Goal: Task Accomplishment & Management: Use online tool/utility

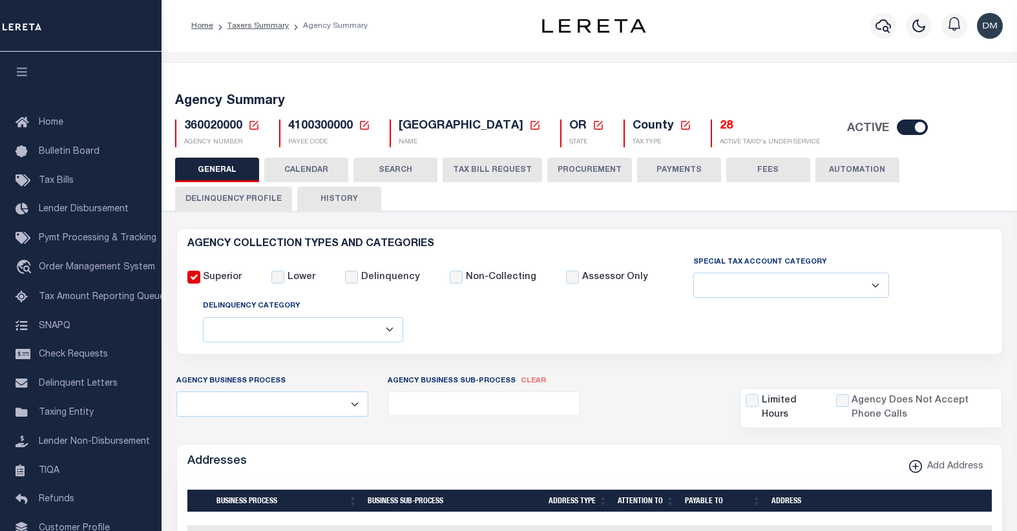
select select
click at [253, 126] on icon at bounding box center [253, 125] width 9 height 9
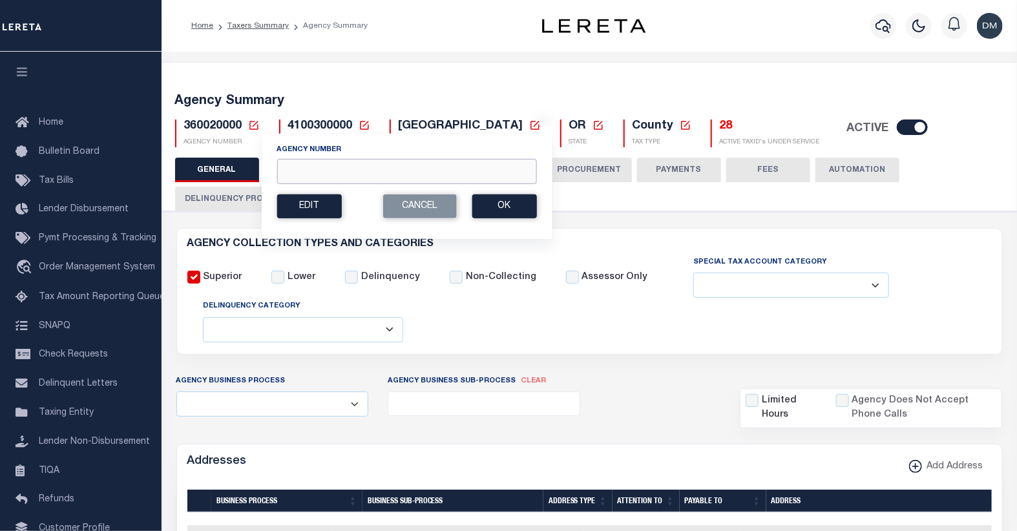
click at [312, 164] on input "Agency Number" at bounding box center [406, 171] width 260 height 25
type input "101400101"
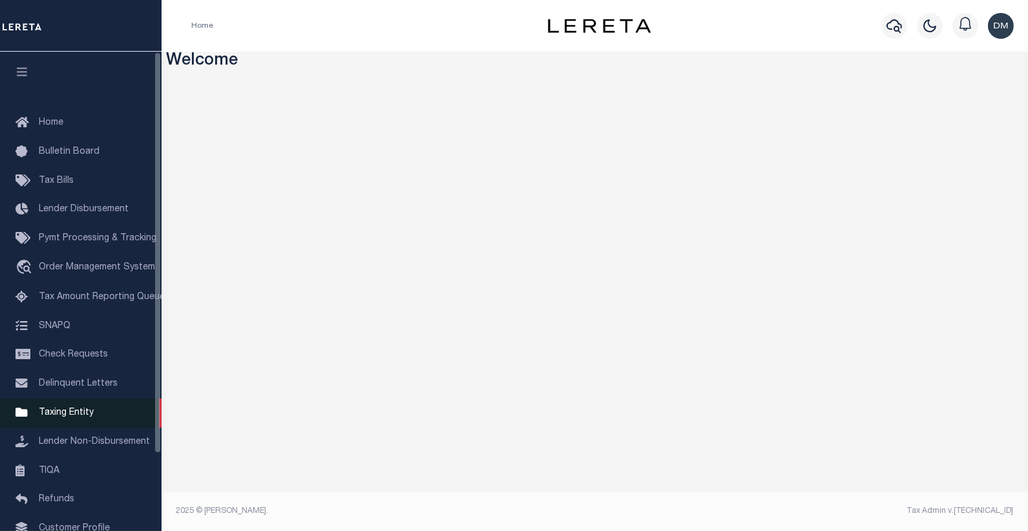
click at [63, 414] on span "Taxing Entity" at bounding box center [66, 412] width 55 height 9
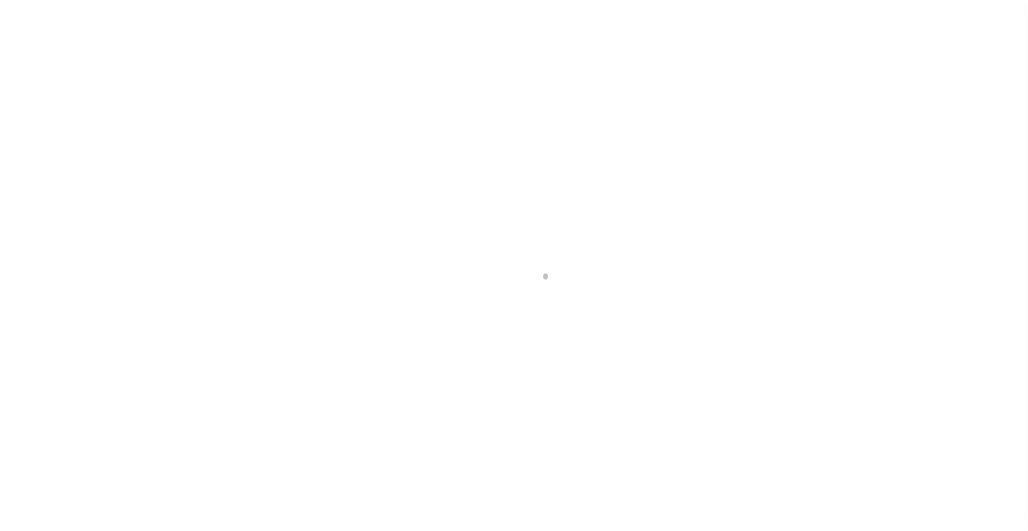
scroll to position [92, 0]
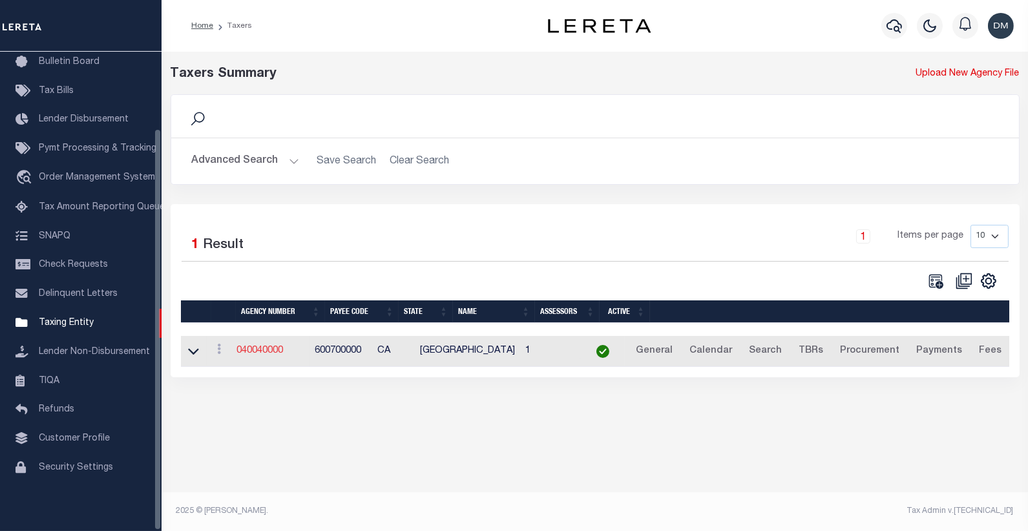
click at [253, 351] on link "040040000" at bounding box center [259, 350] width 47 height 9
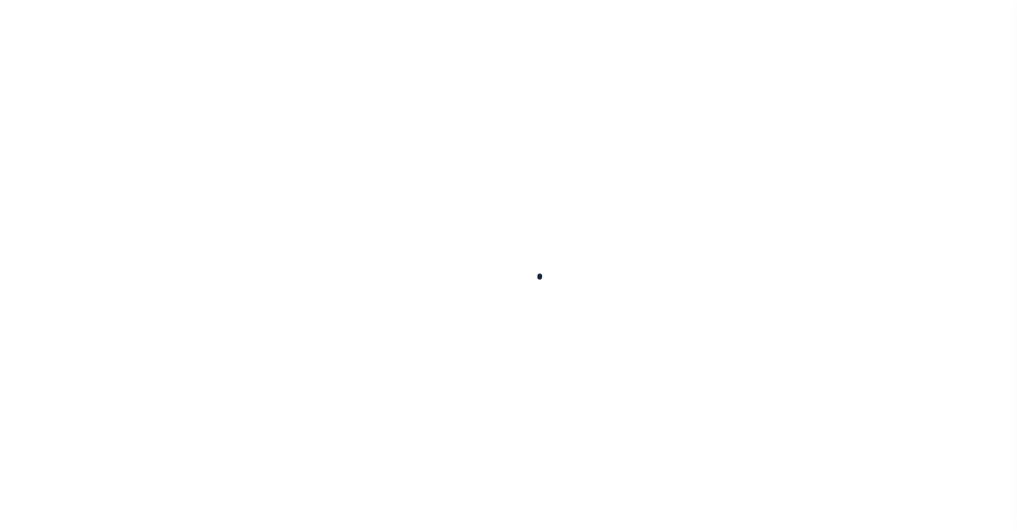
select select
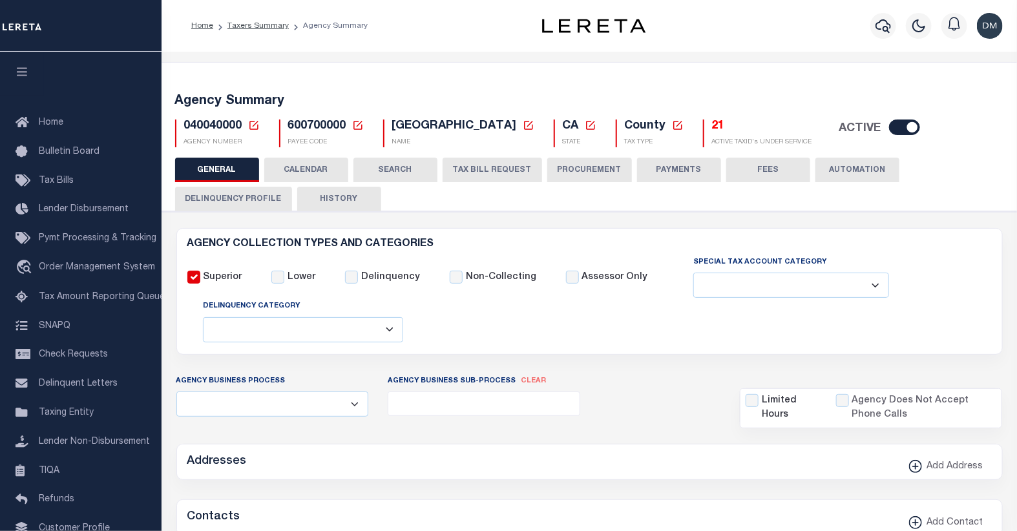
checkbox input "false"
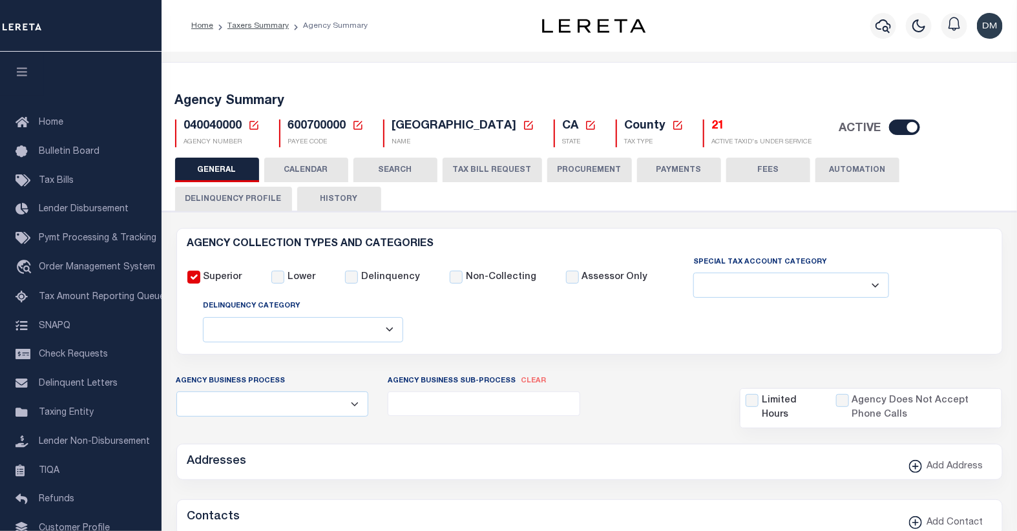
type input "600700000"
click at [251, 125] on icon at bounding box center [254, 126] width 12 height 12
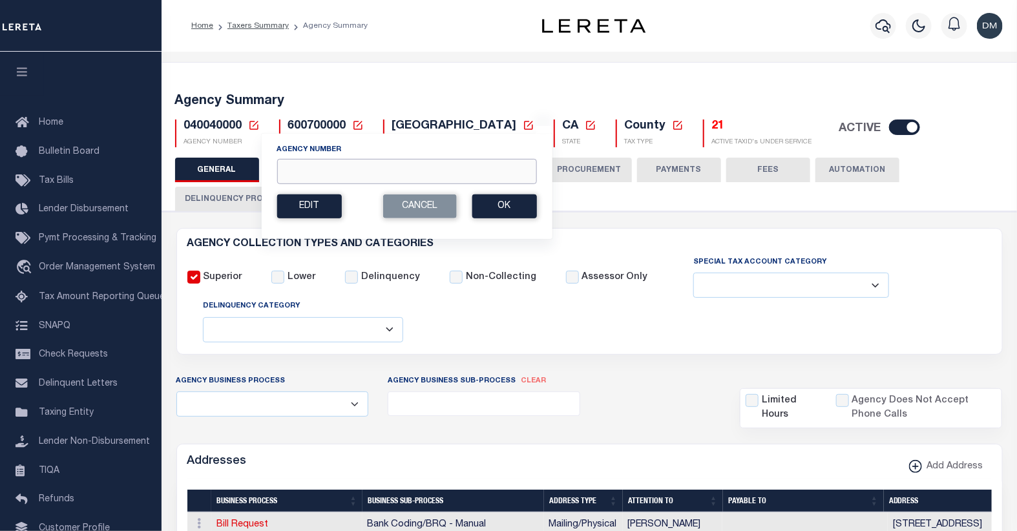
click at [350, 171] on input "Agency Number" at bounding box center [406, 171] width 260 height 25
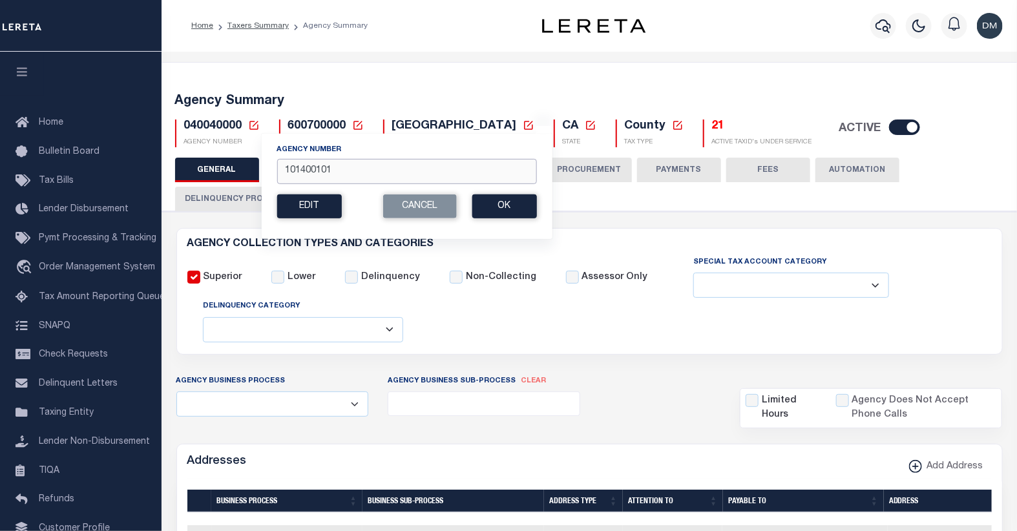
type input "101400101"
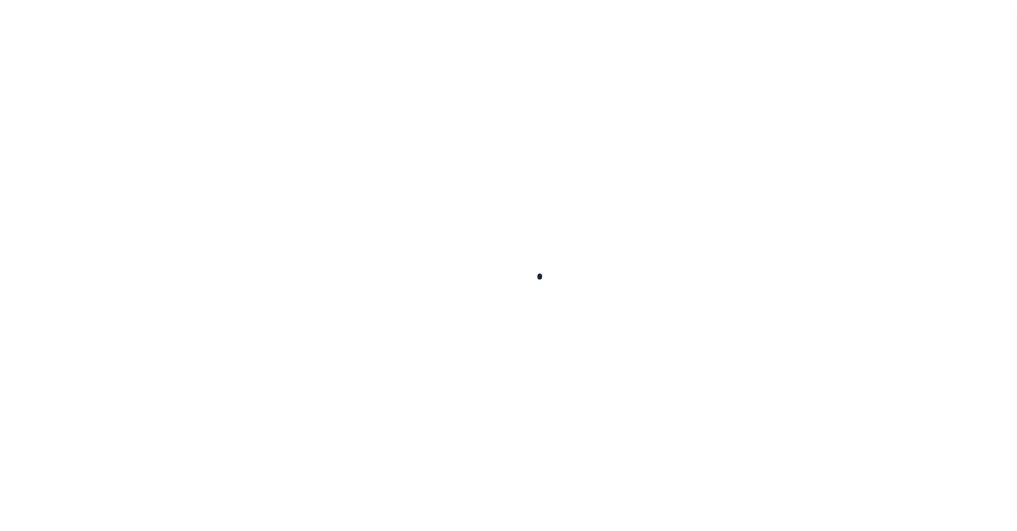
select select
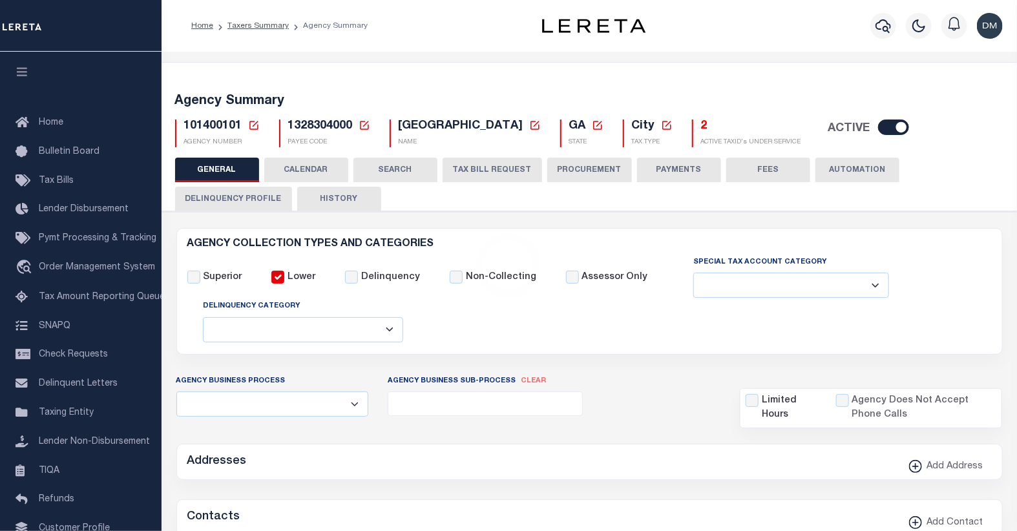
checkbox input "false"
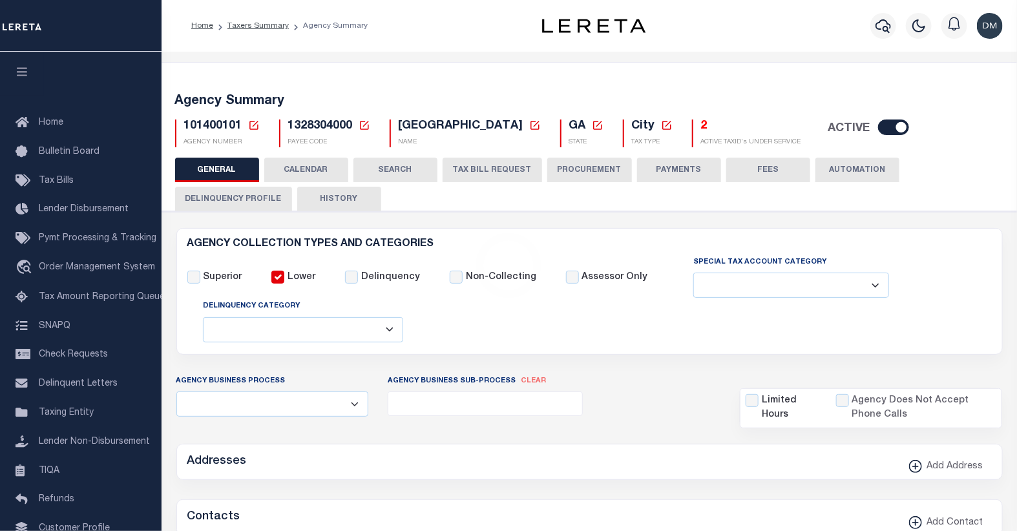
type input "1328304000"
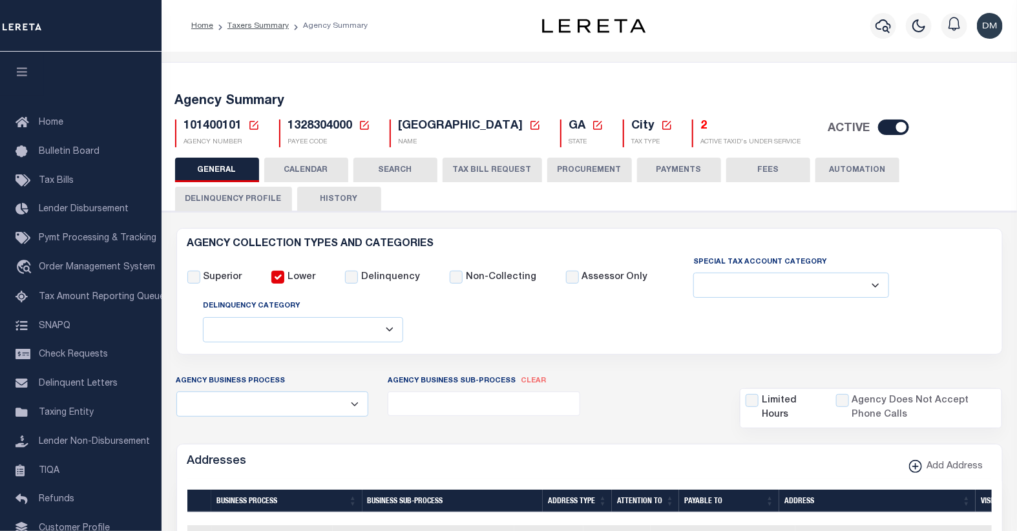
click at [253, 125] on icon at bounding box center [254, 126] width 12 height 12
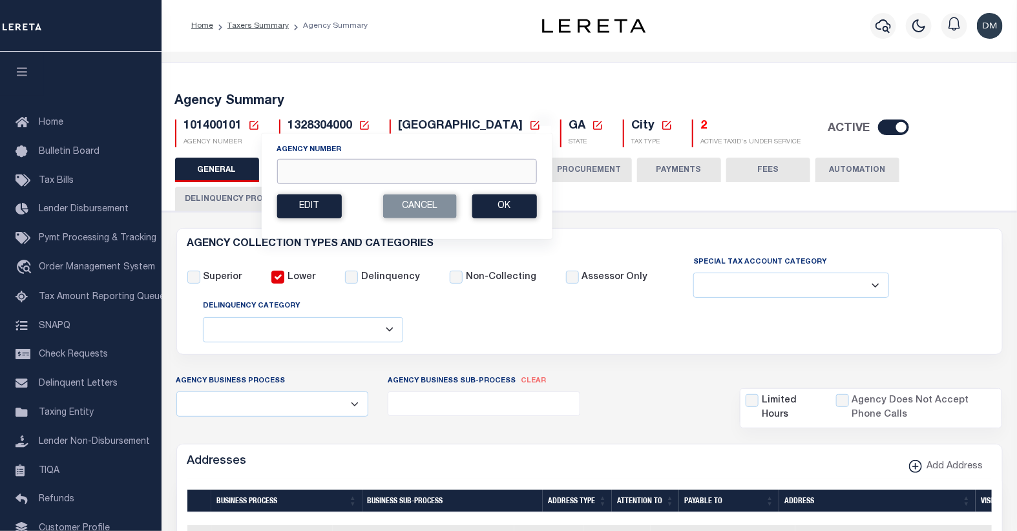
click at [390, 175] on input "Agency Number" at bounding box center [406, 171] width 260 height 25
type input "110180000"
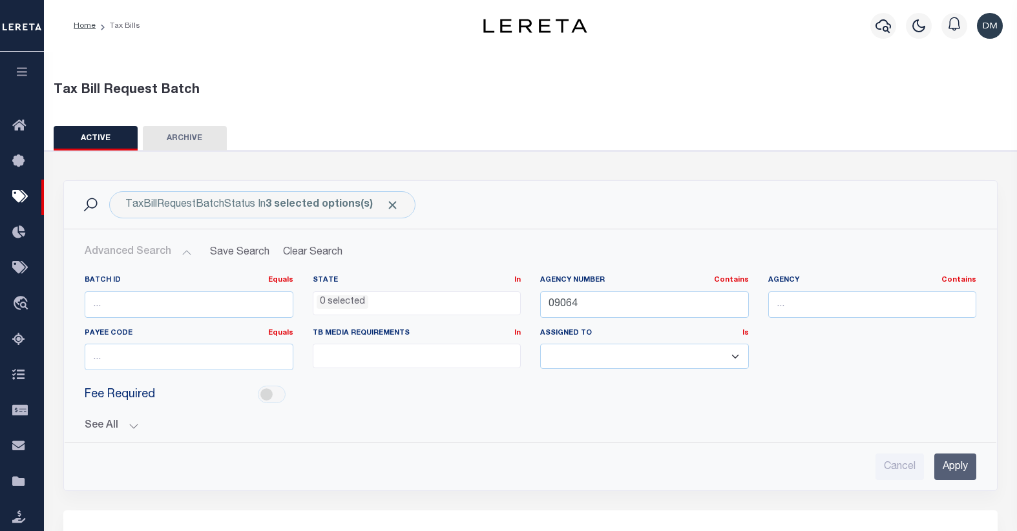
select select
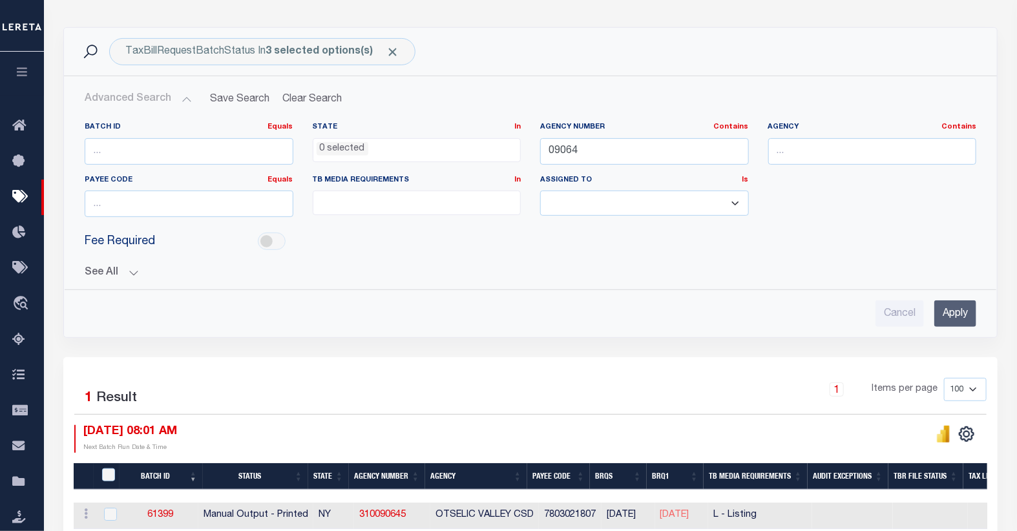
scroll to position [153, 0]
click at [565, 153] on input "09064" at bounding box center [644, 151] width 209 height 26
type input "101400101"
click at [959, 313] on input "Apply" at bounding box center [955, 313] width 42 height 26
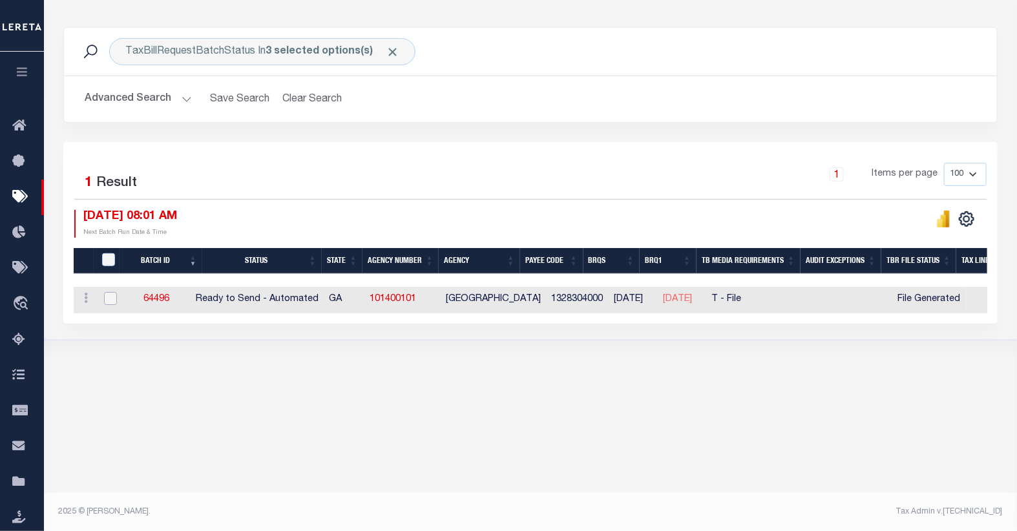
click at [108, 299] on input "checkbox" at bounding box center [110, 298] width 13 height 13
checkbox input "true"
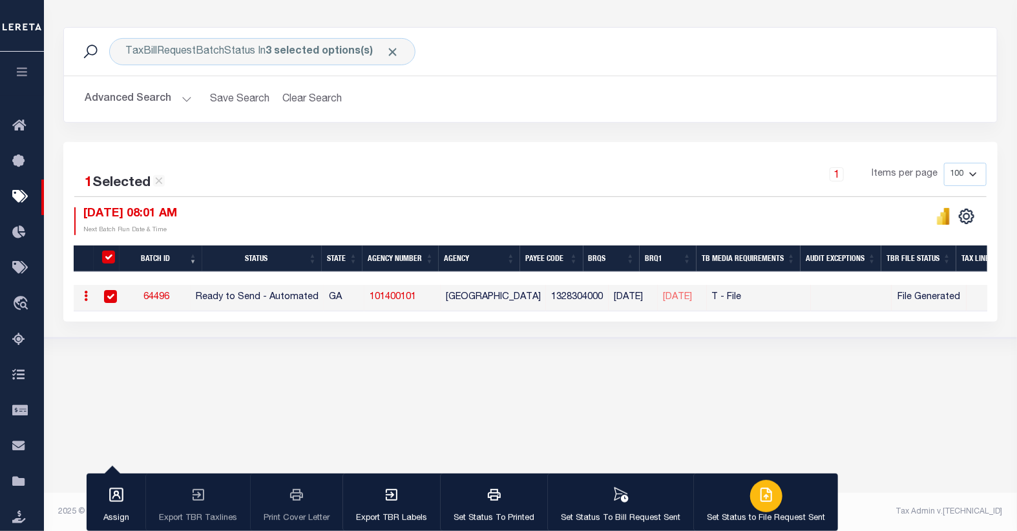
click at [760, 495] on icon "button" at bounding box center [766, 495] width 16 height 16
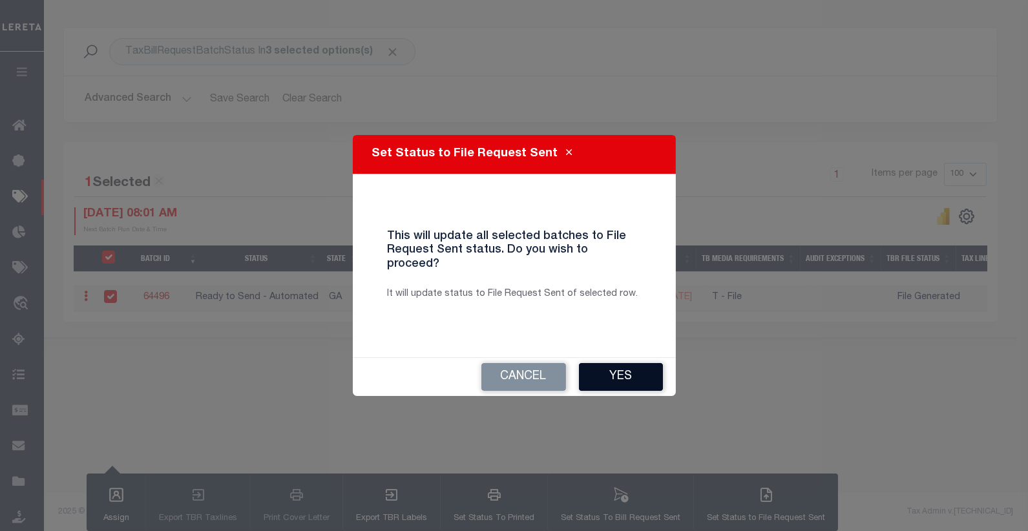
click at [612, 371] on button "Yes" at bounding box center [621, 377] width 84 height 28
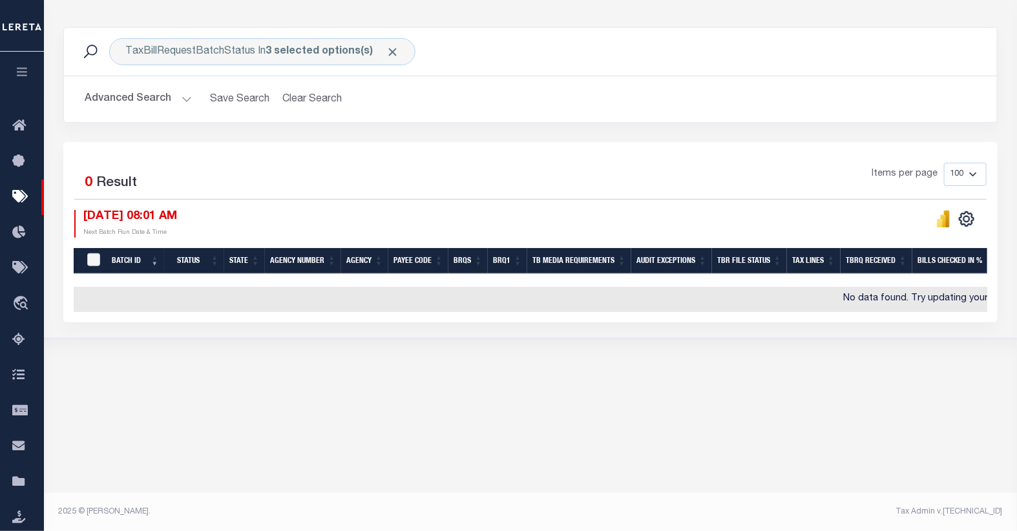
click at [160, 101] on button "Advanced Search" at bounding box center [138, 99] width 107 height 25
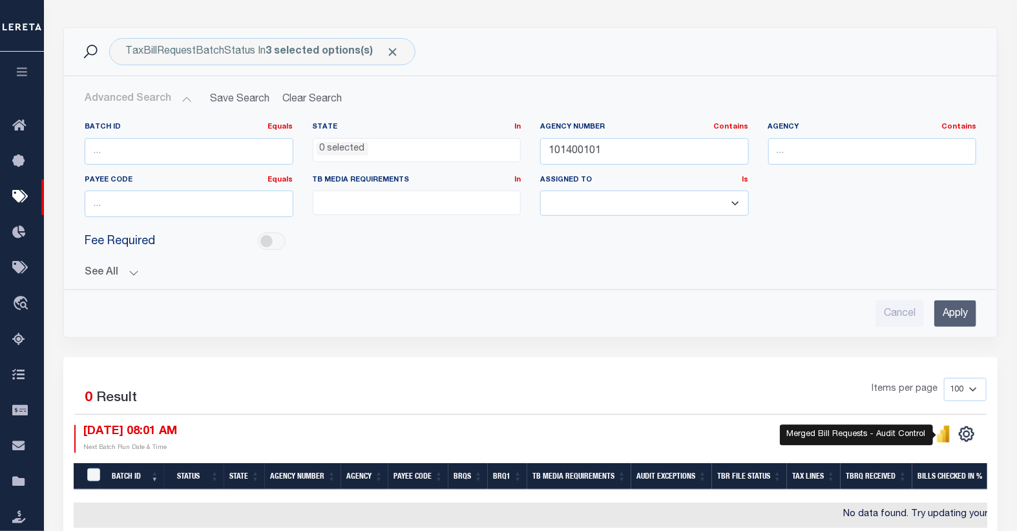
click at [944, 435] on icon "" at bounding box center [944, 436] width 6 height 12
click at [309, 253] on div "Fee Required" at bounding box center [530, 241] width 911 height 29
click at [585, 150] on input "101400101" at bounding box center [644, 151] width 209 height 26
type input "110180000"
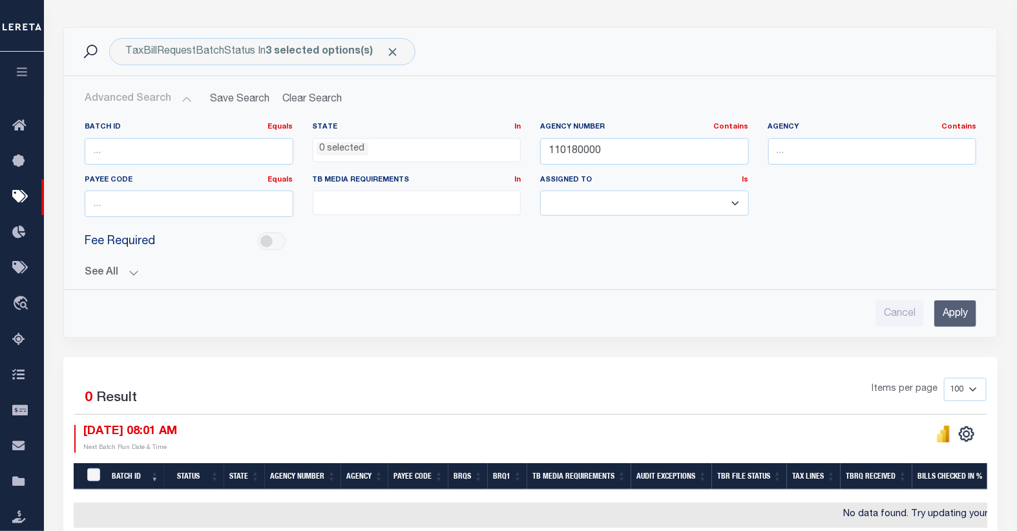
click at [947, 312] on input "Apply" at bounding box center [955, 313] width 42 height 26
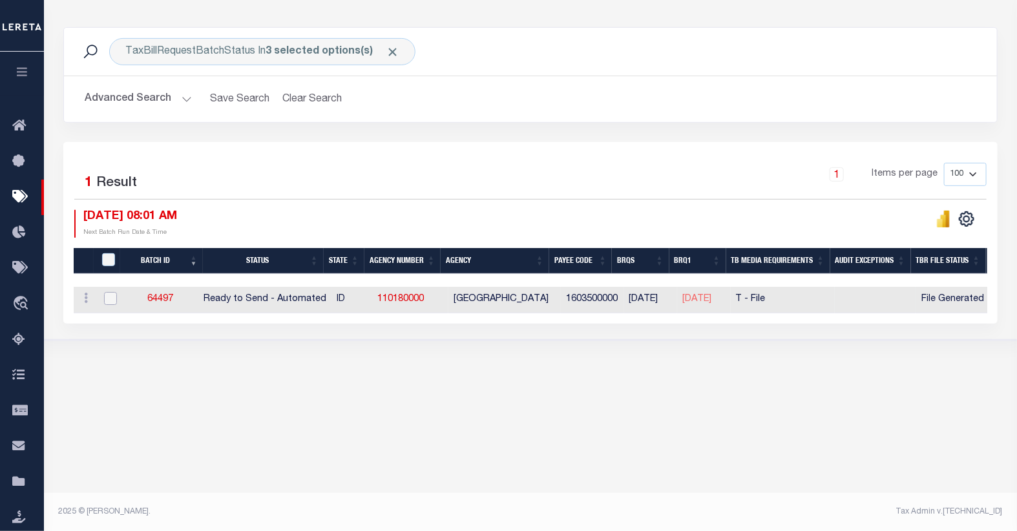
click at [108, 299] on input "checkbox" at bounding box center [110, 298] width 13 height 13
checkbox input "true"
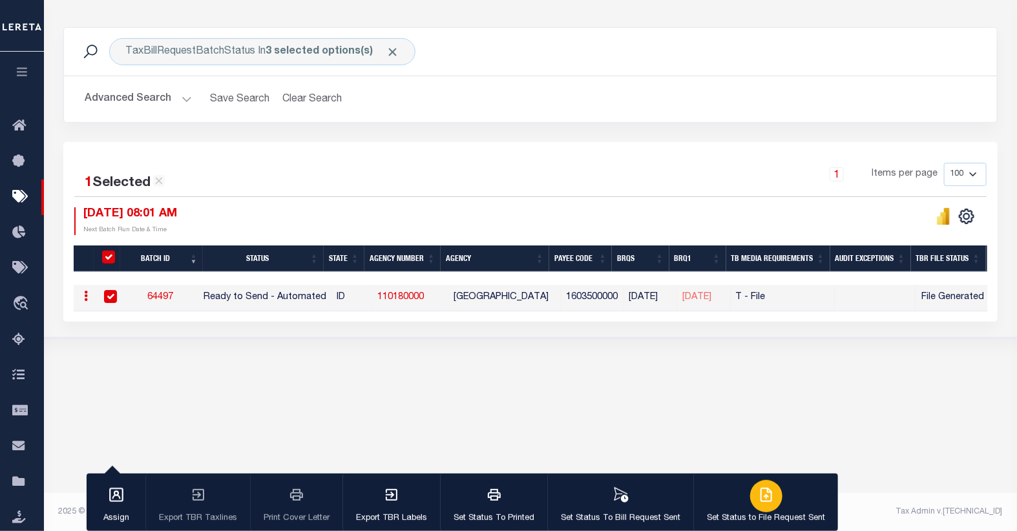
click at [761, 496] on icon "button" at bounding box center [766, 494] width 10 height 13
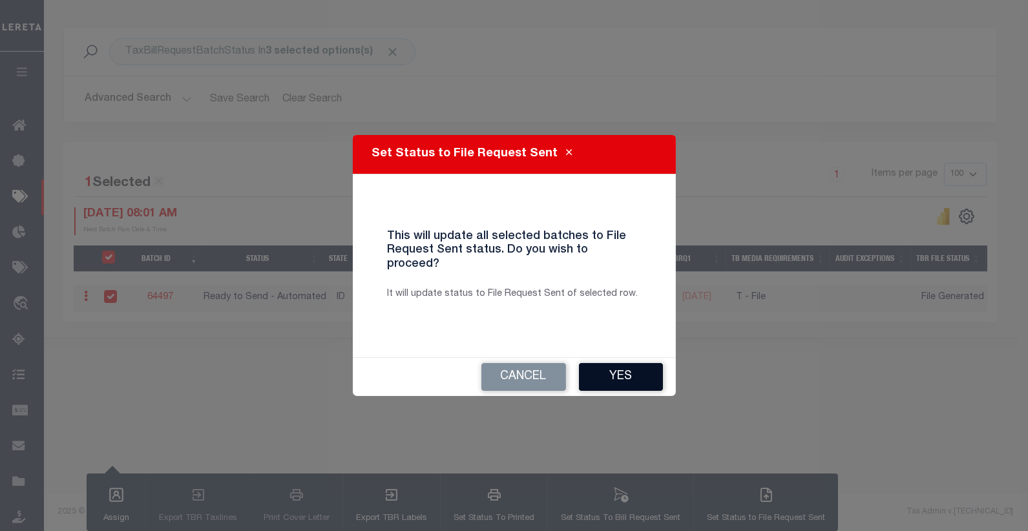
click at [624, 375] on button "Yes" at bounding box center [621, 377] width 84 height 28
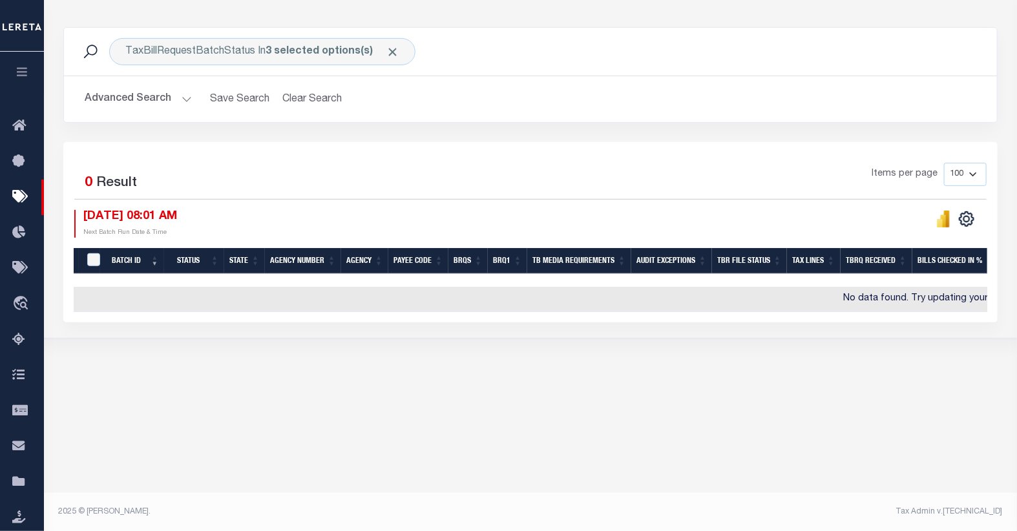
click at [170, 101] on button "Advanced Search" at bounding box center [138, 99] width 107 height 25
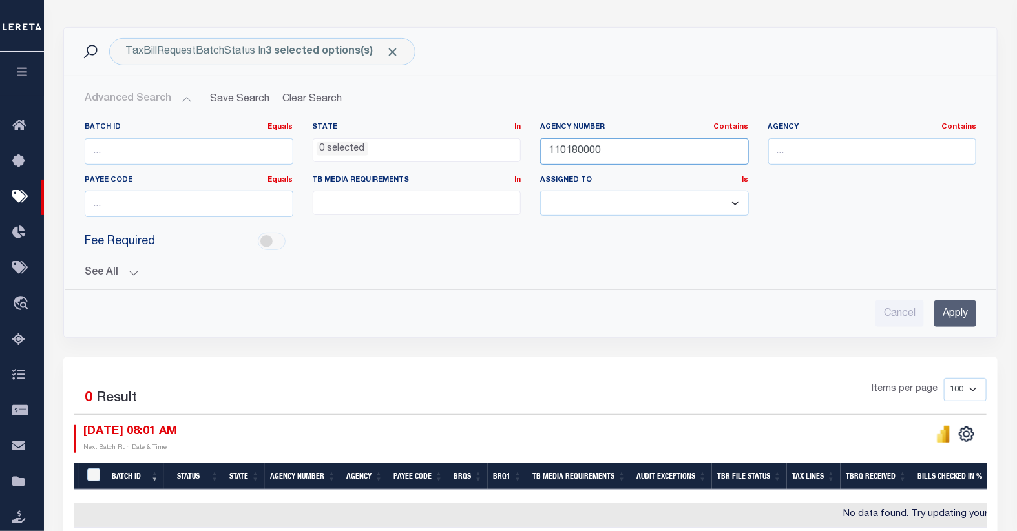
click at [580, 156] on input "110180000" at bounding box center [644, 151] width 209 height 26
click at [953, 313] on input "Apply" at bounding box center [955, 313] width 42 height 26
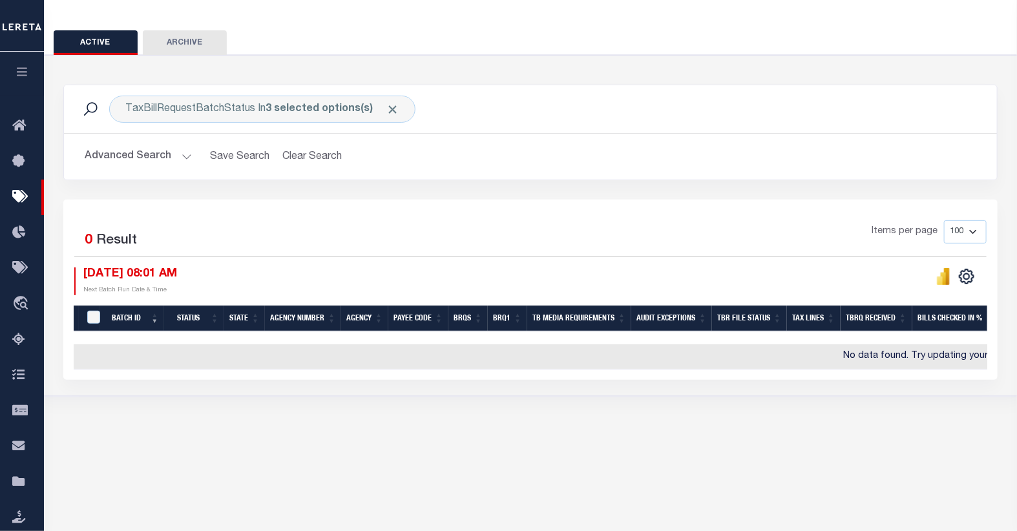
scroll to position [0, 0]
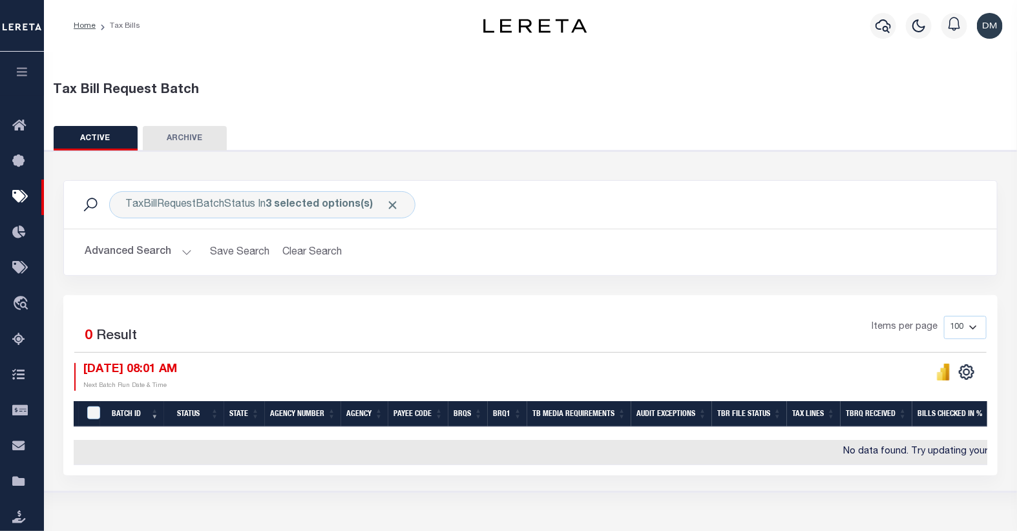
click at [156, 255] on button "Advanced Search" at bounding box center [138, 252] width 107 height 25
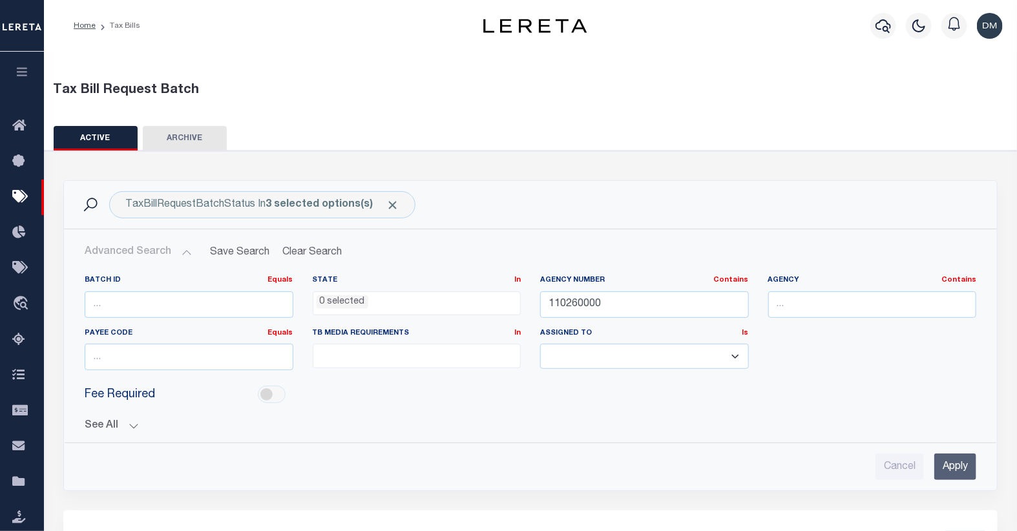
click at [147, 255] on button "Advanced Search" at bounding box center [138, 252] width 107 height 25
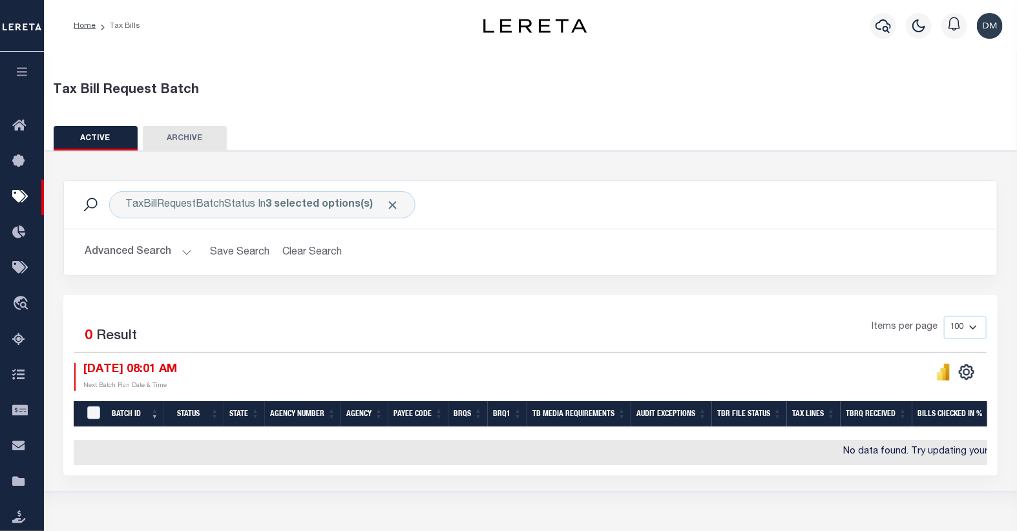
click at [147, 255] on button "Advanced Search" at bounding box center [138, 252] width 107 height 25
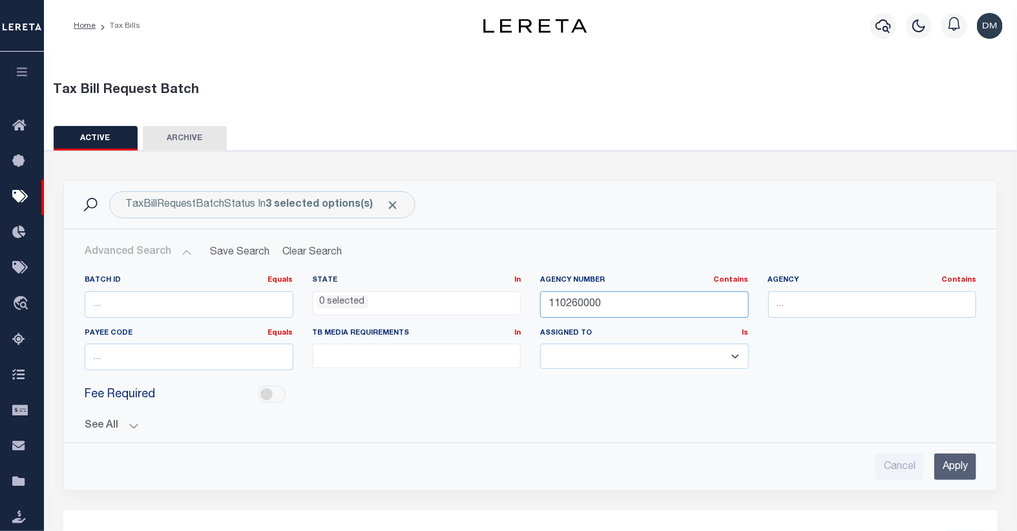
click at [594, 304] on input "110260000" at bounding box center [644, 304] width 209 height 26
type input "11007"
click at [948, 461] on input "Apply" at bounding box center [955, 466] width 42 height 26
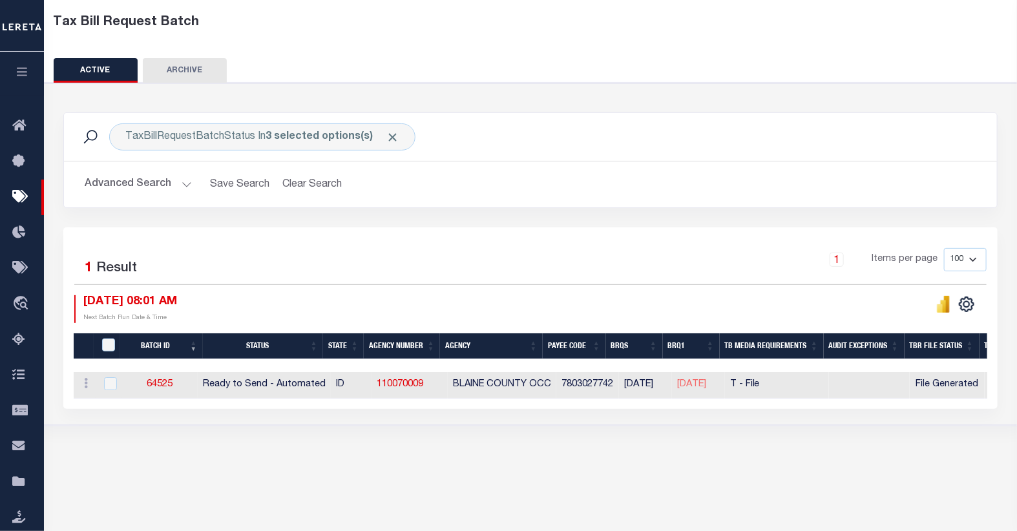
scroll to position [72, 0]
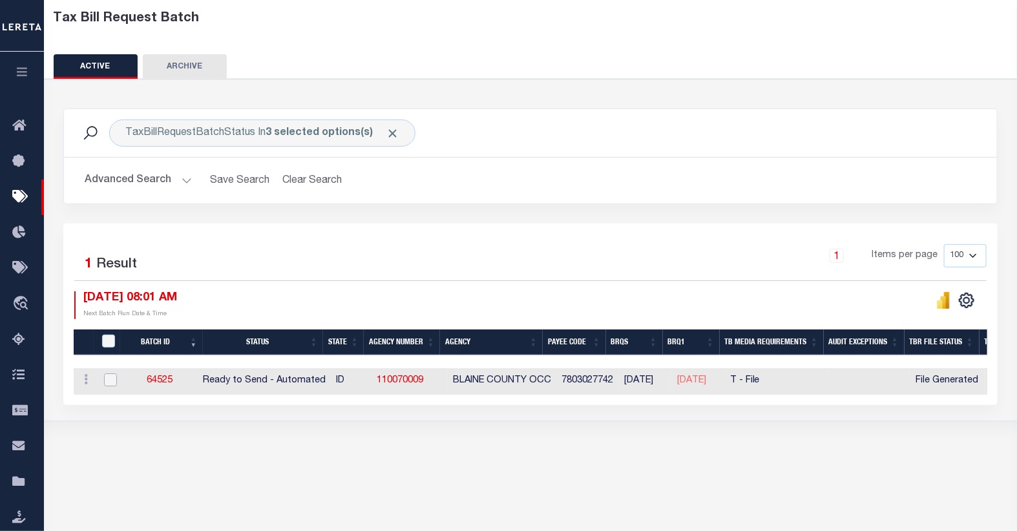
click at [107, 383] on input "checkbox" at bounding box center [110, 379] width 13 height 13
checkbox input "true"
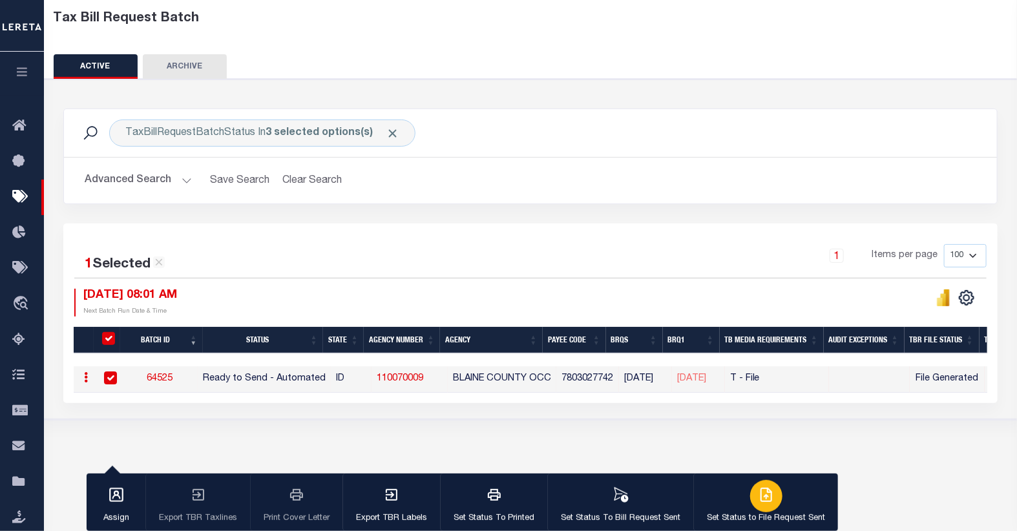
click at [764, 499] on icon "button" at bounding box center [766, 495] width 16 height 16
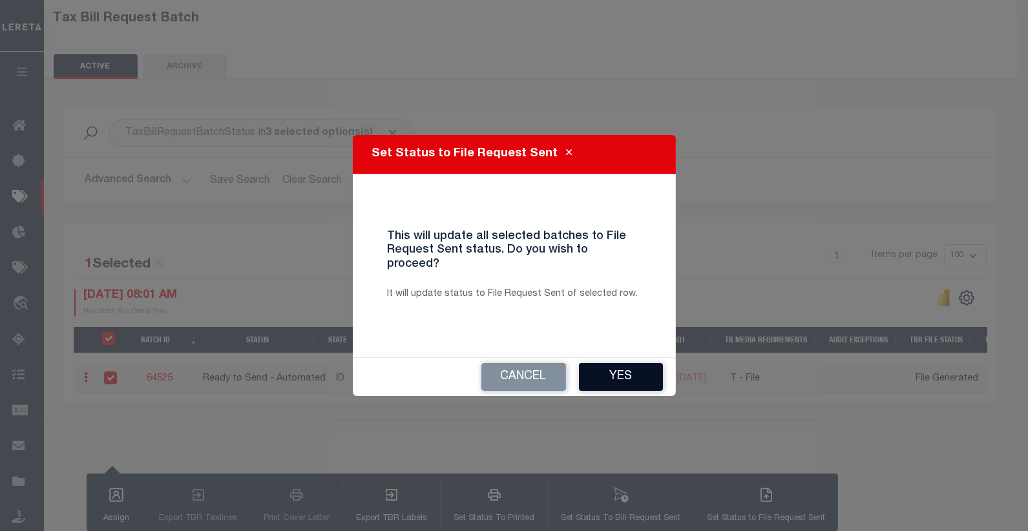
click at [628, 370] on button "Yes" at bounding box center [621, 377] width 84 height 28
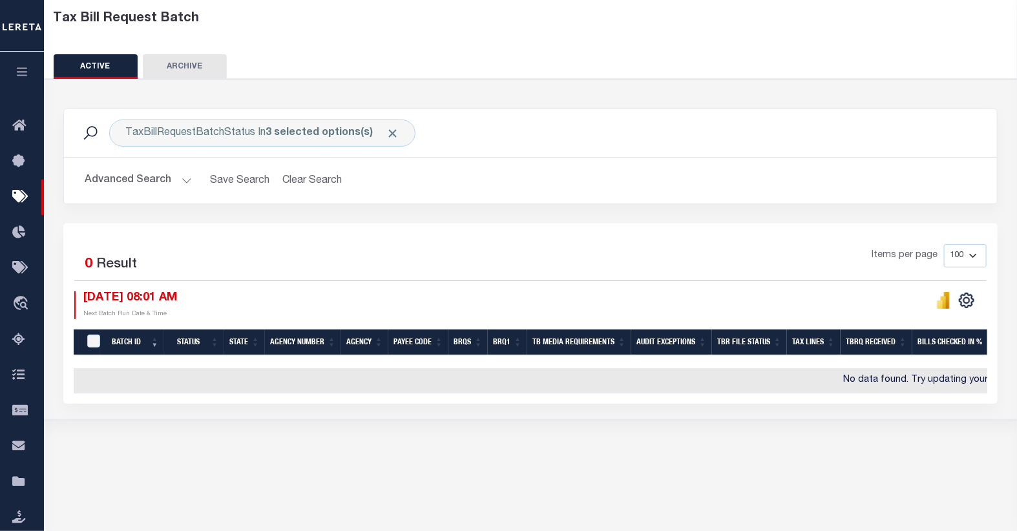
click at [178, 183] on button "Advanced Search" at bounding box center [138, 180] width 107 height 25
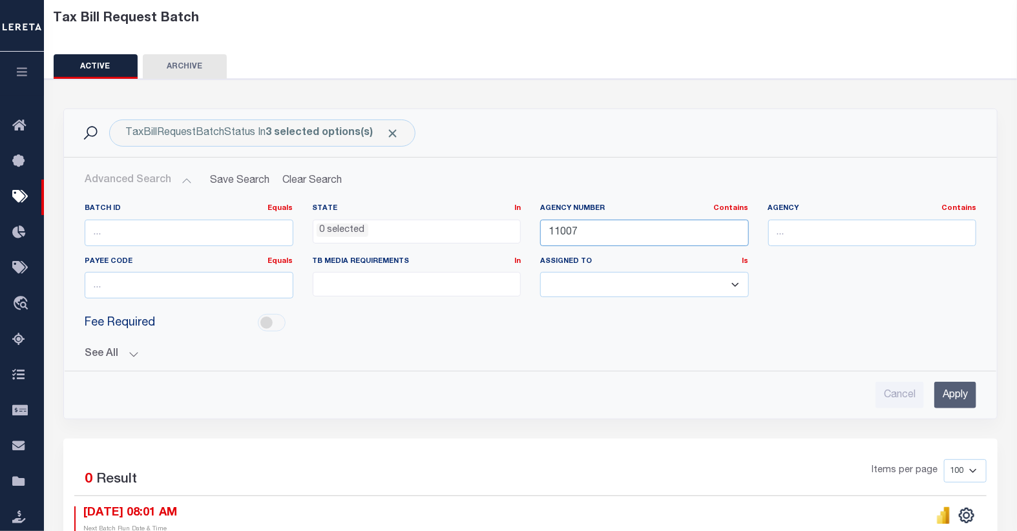
click at [592, 231] on input "11007" at bounding box center [644, 233] width 209 height 26
click at [959, 395] on input "Apply" at bounding box center [955, 395] width 42 height 26
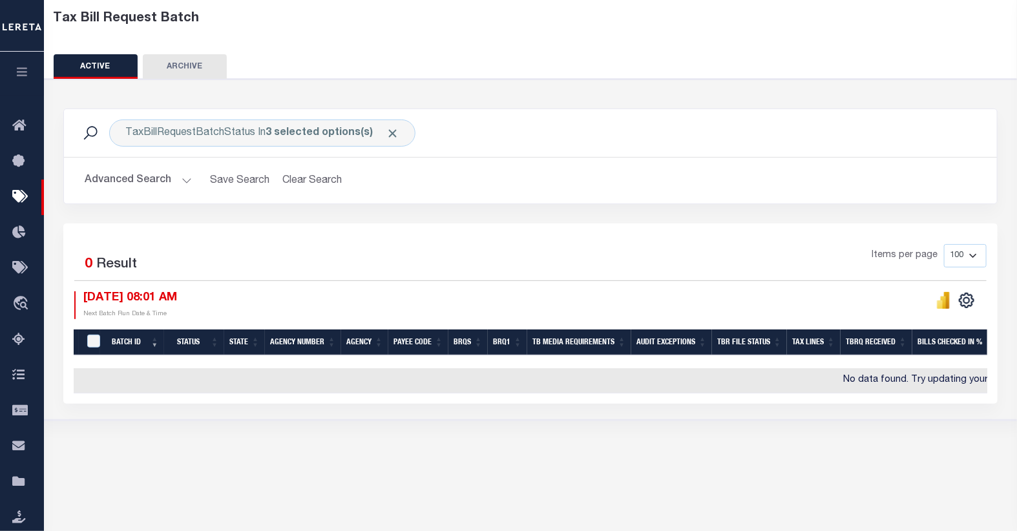
click at [156, 184] on button "Advanced Search" at bounding box center [138, 180] width 107 height 25
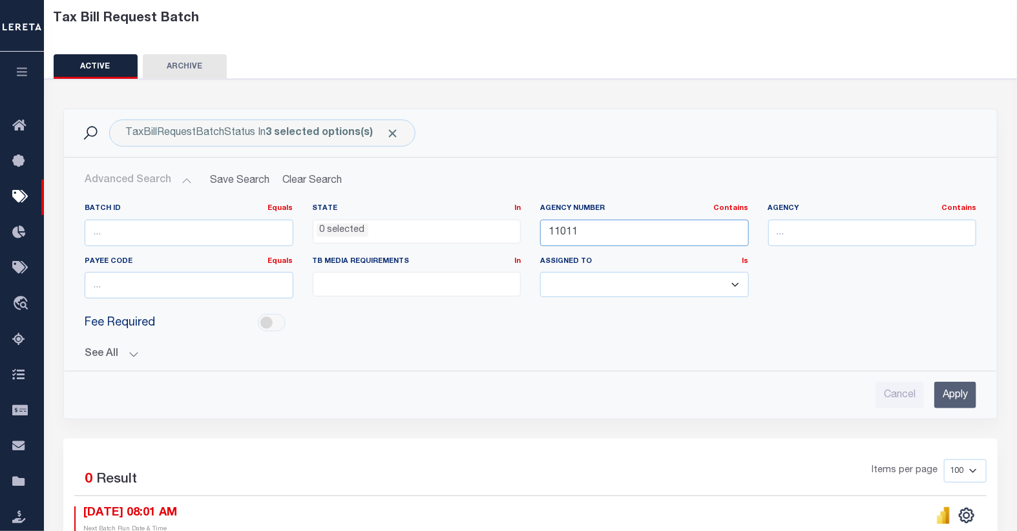
click at [570, 236] on input "11011" at bounding box center [644, 233] width 209 height 26
type input "11021"
click at [952, 390] on input "Apply" at bounding box center [955, 395] width 42 height 26
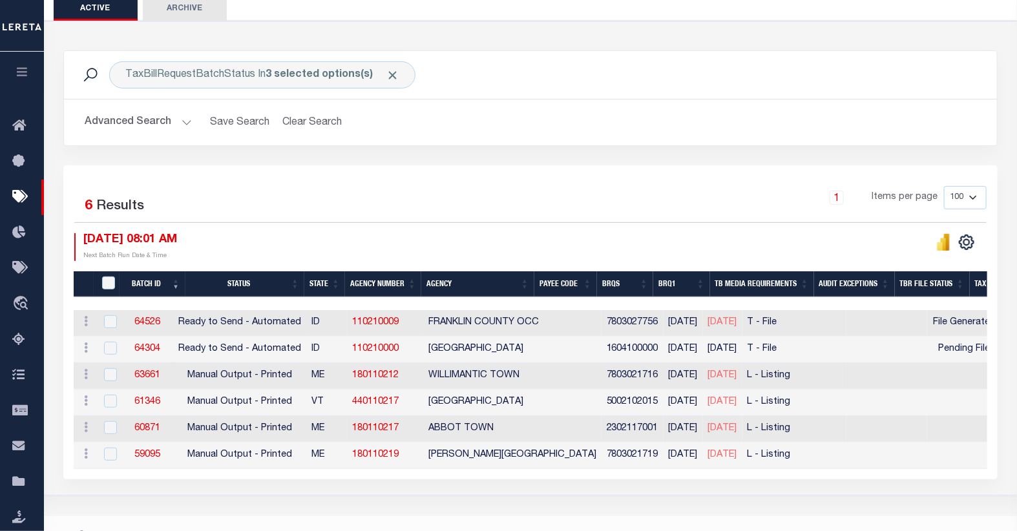
scroll to position [153, 0]
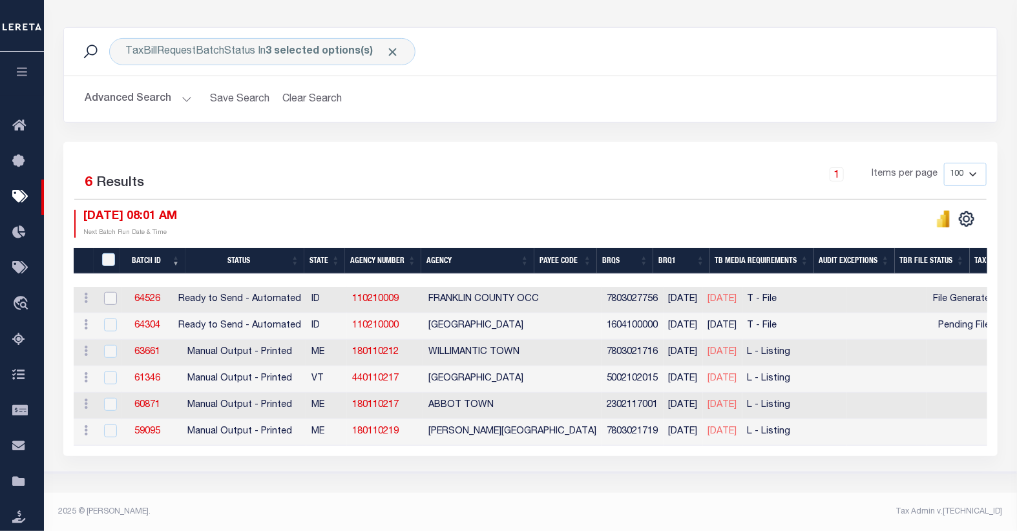
click at [110, 301] on input "checkbox" at bounding box center [110, 298] width 13 height 13
checkbox input "true"
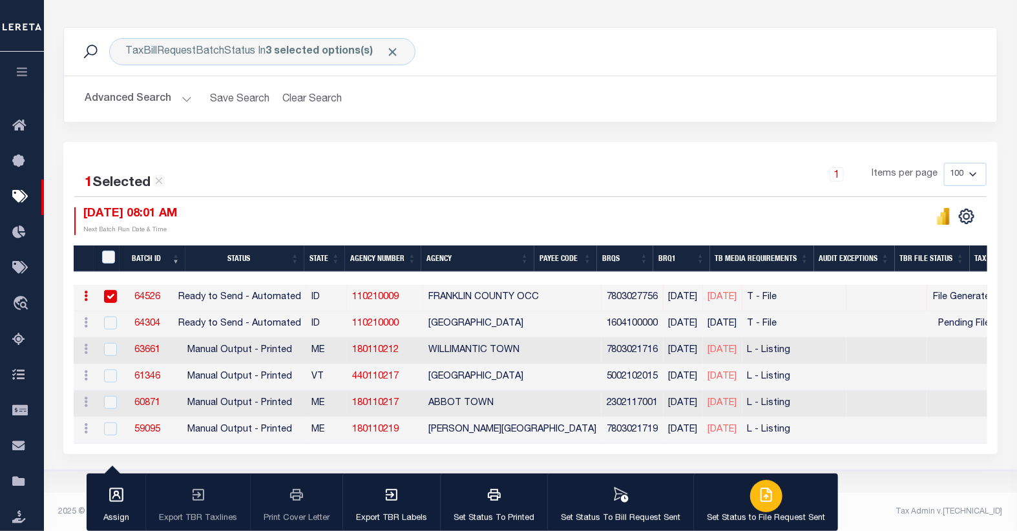
click at [764, 491] on icon "button" at bounding box center [766, 495] width 16 height 16
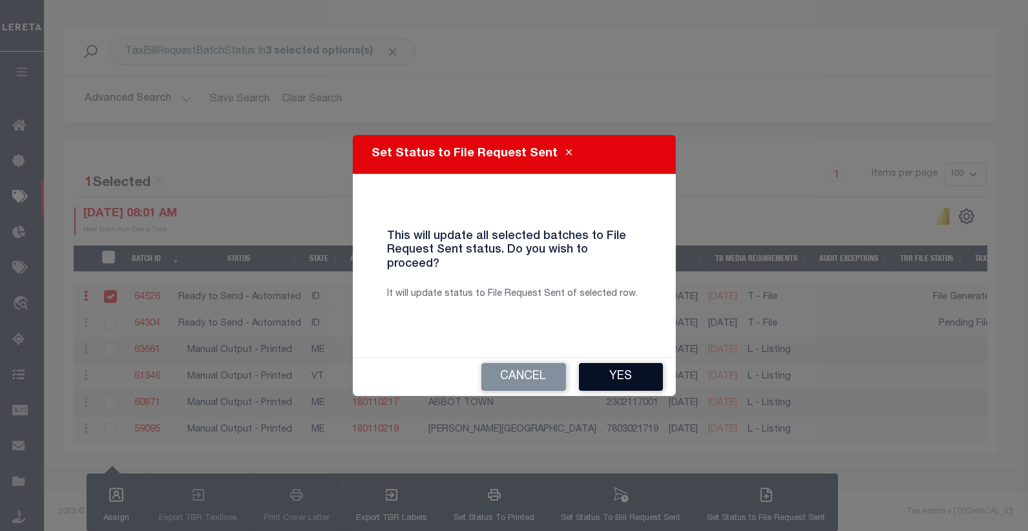
click at [621, 364] on button "Yes" at bounding box center [621, 377] width 84 height 28
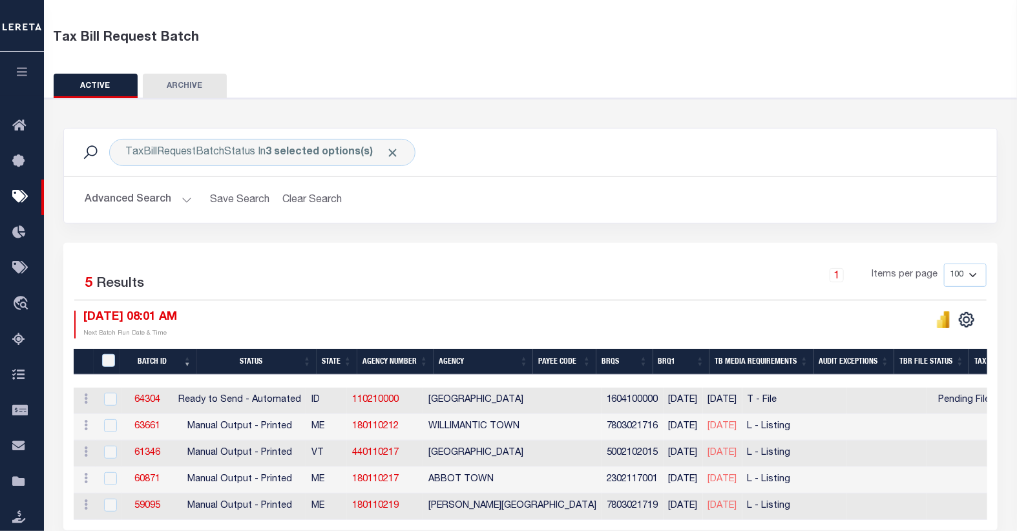
scroll to position [0, 0]
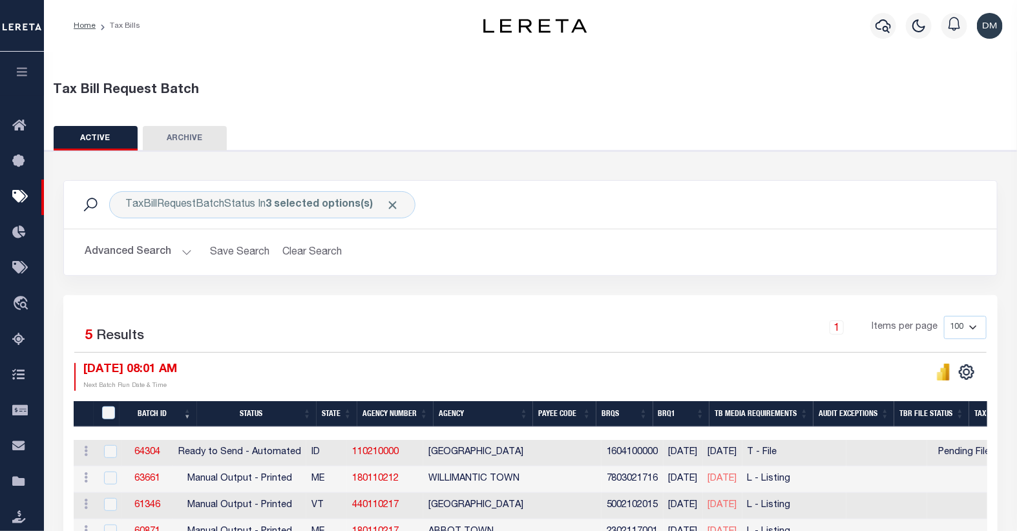
click at [123, 255] on button "Advanced Search" at bounding box center [138, 252] width 107 height 25
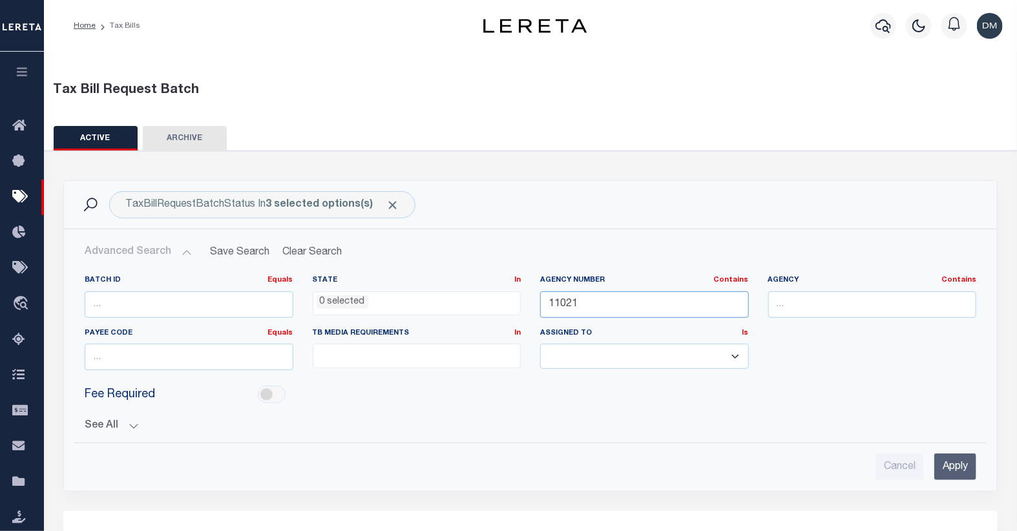
click at [590, 305] on input "11021" at bounding box center [644, 304] width 209 height 26
type input "11023"
click at [951, 456] on input "Apply" at bounding box center [955, 466] width 42 height 26
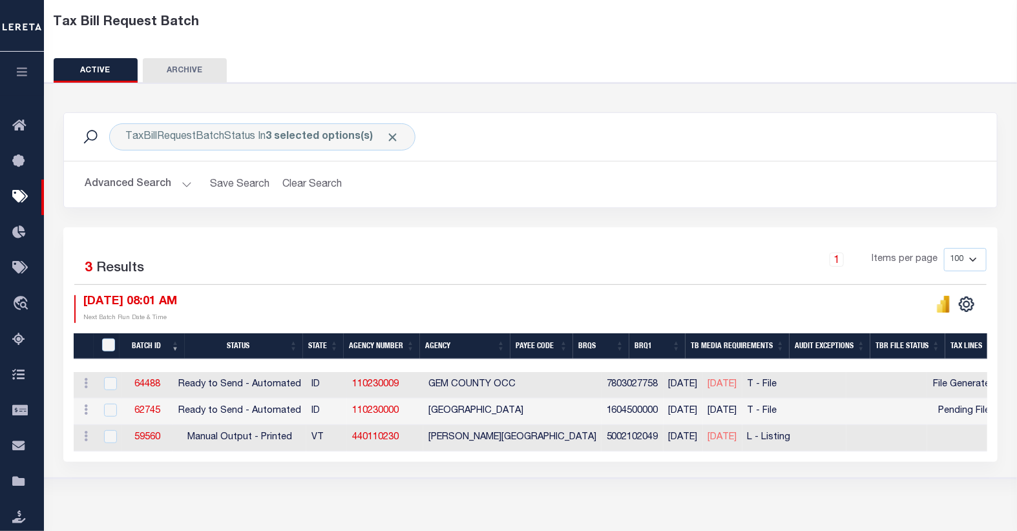
scroll to position [72, 0]
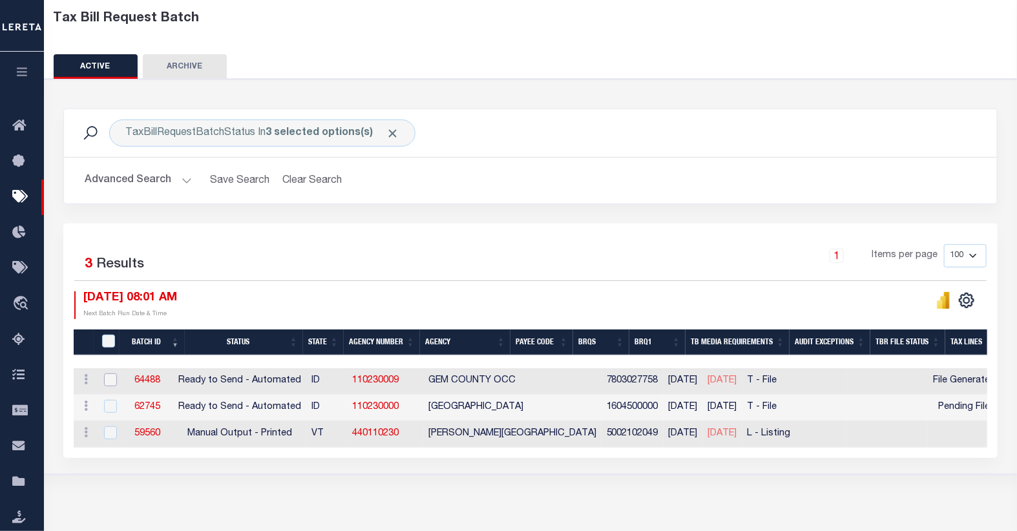
click at [110, 382] on input "checkbox" at bounding box center [110, 379] width 13 height 13
checkbox input "true"
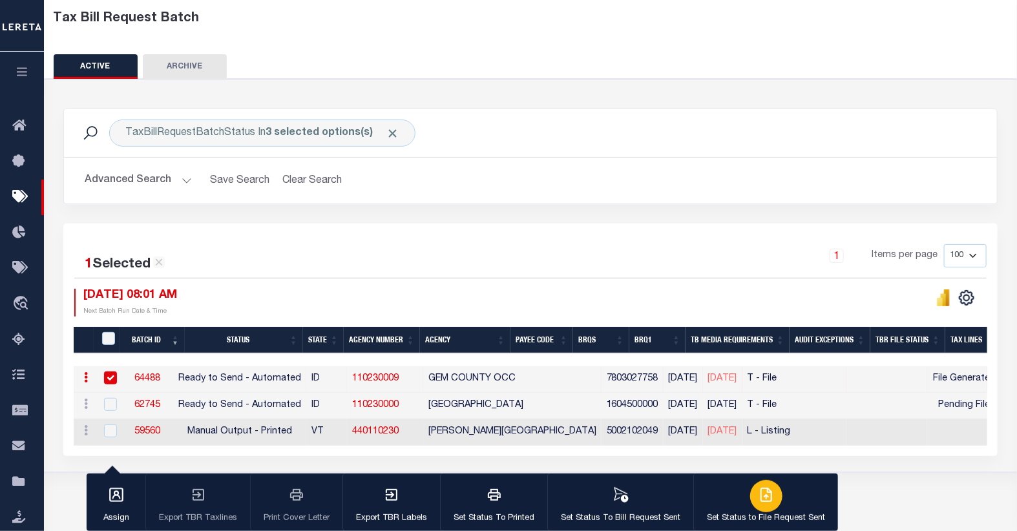
click at [761, 492] on icon "button" at bounding box center [766, 495] width 16 height 16
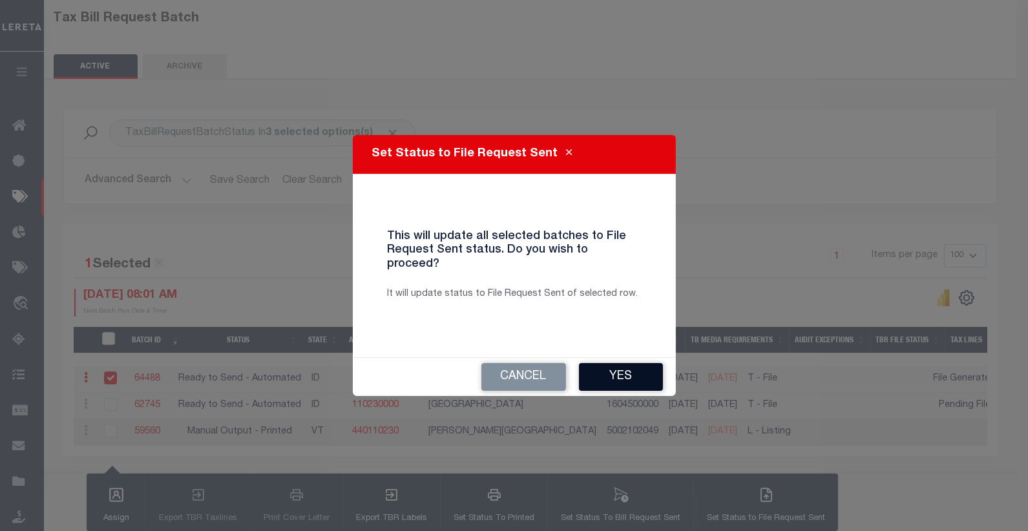
click at [628, 365] on button "Yes" at bounding box center [621, 377] width 84 height 28
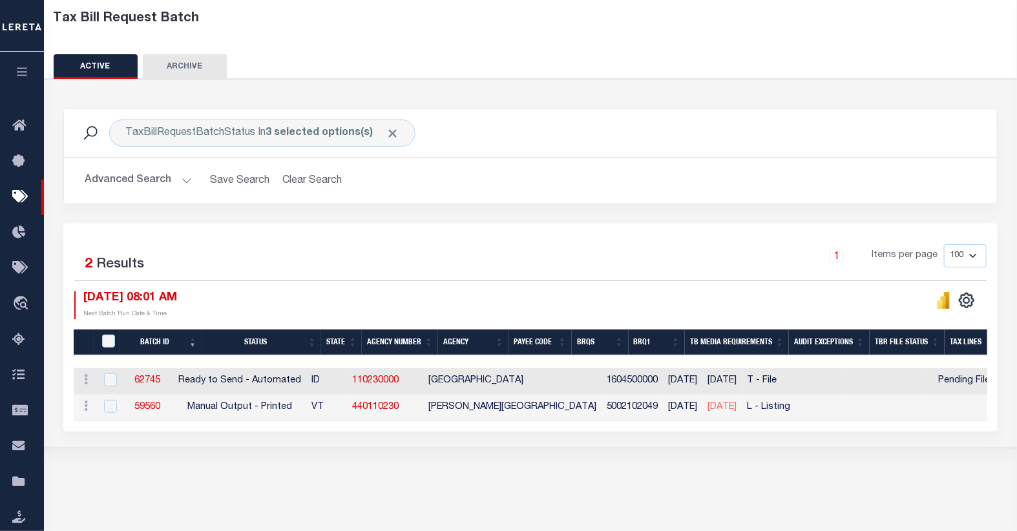
click at [128, 177] on button "Advanced Search" at bounding box center [138, 180] width 107 height 25
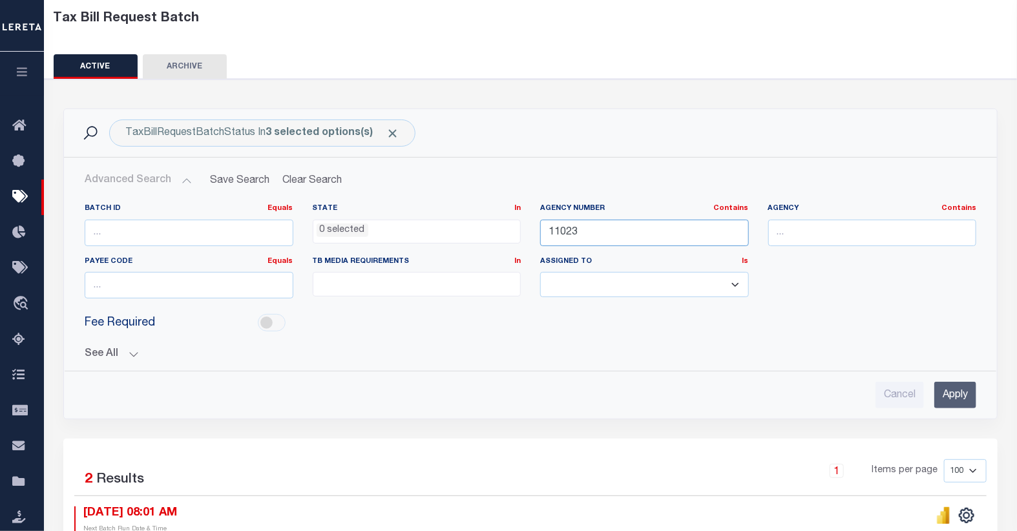
click at [583, 234] on input "11023" at bounding box center [644, 233] width 209 height 26
type input "11027"
click at [948, 397] on input "Apply" at bounding box center [955, 395] width 42 height 26
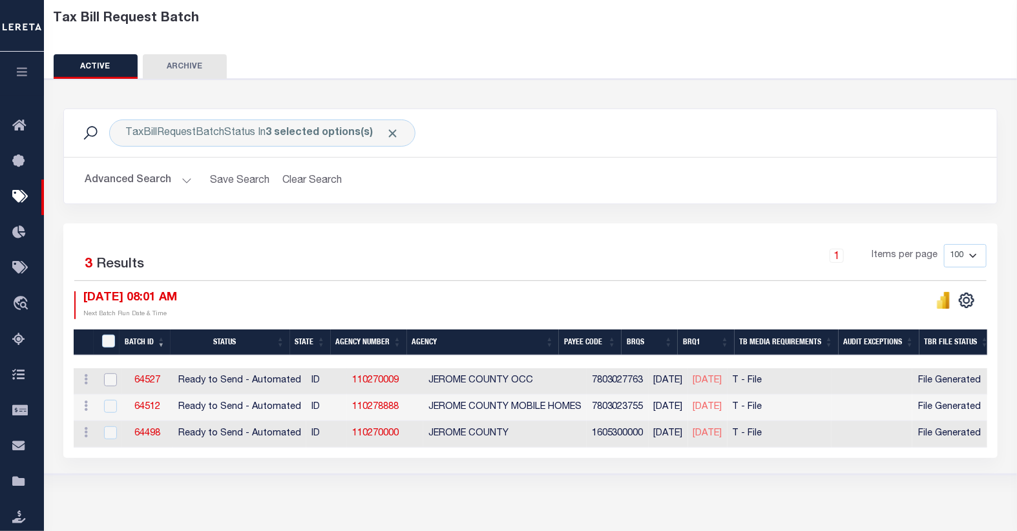
click at [105, 382] on input "checkbox" at bounding box center [110, 379] width 13 height 13
checkbox input "true"
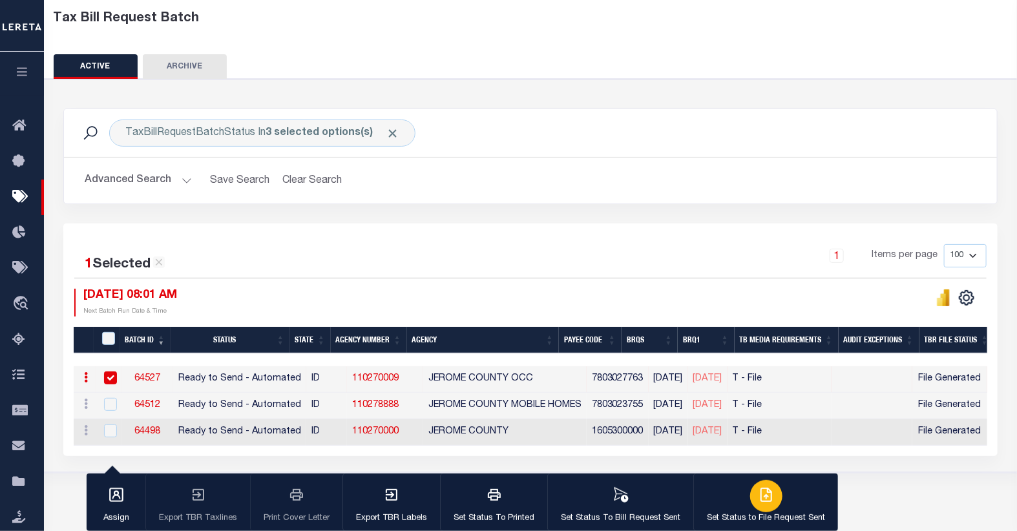
click at [758, 496] on icon "button" at bounding box center [766, 495] width 16 height 16
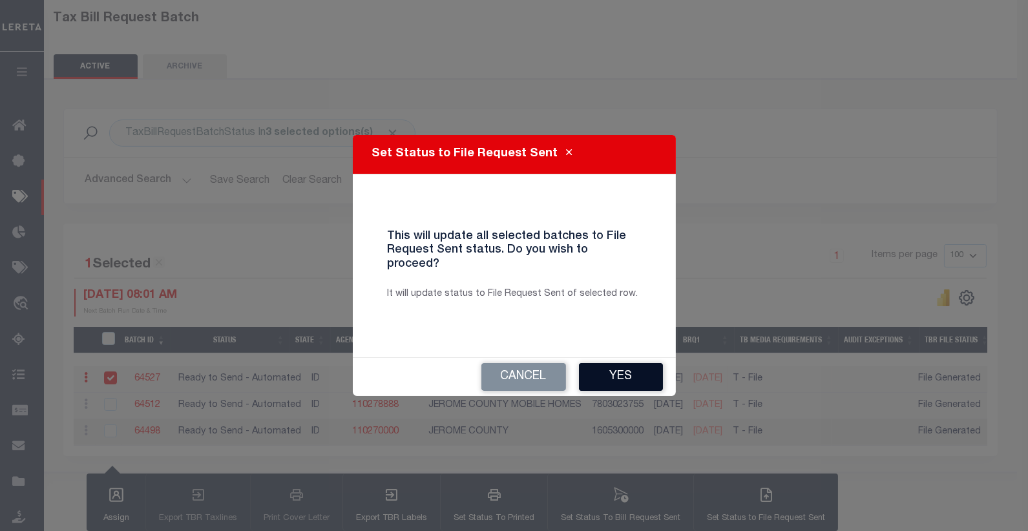
click at [627, 372] on button "Yes" at bounding box center [621, 377] width 84 height 28
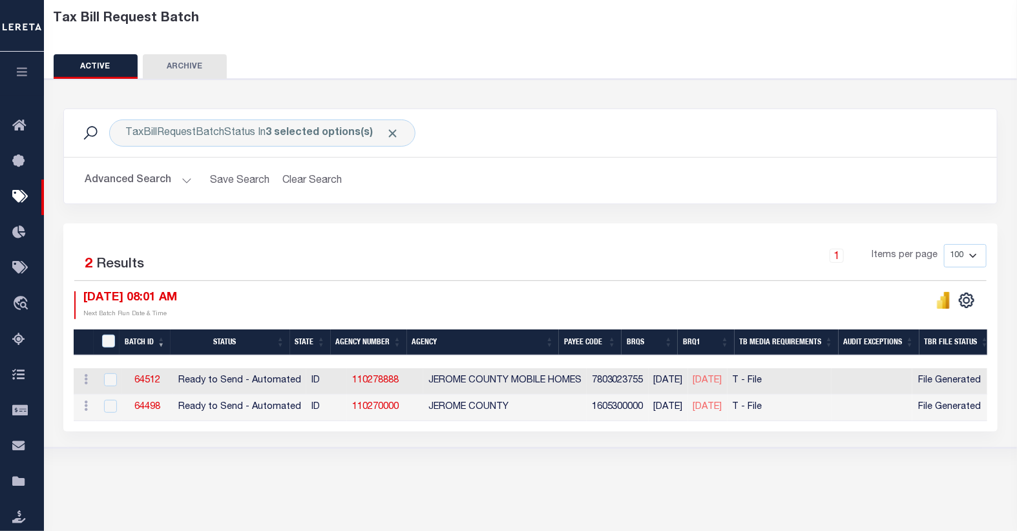
click at [139, 176] on button "Advanced Search" at bounding box center [138, 180] width 107 height 25
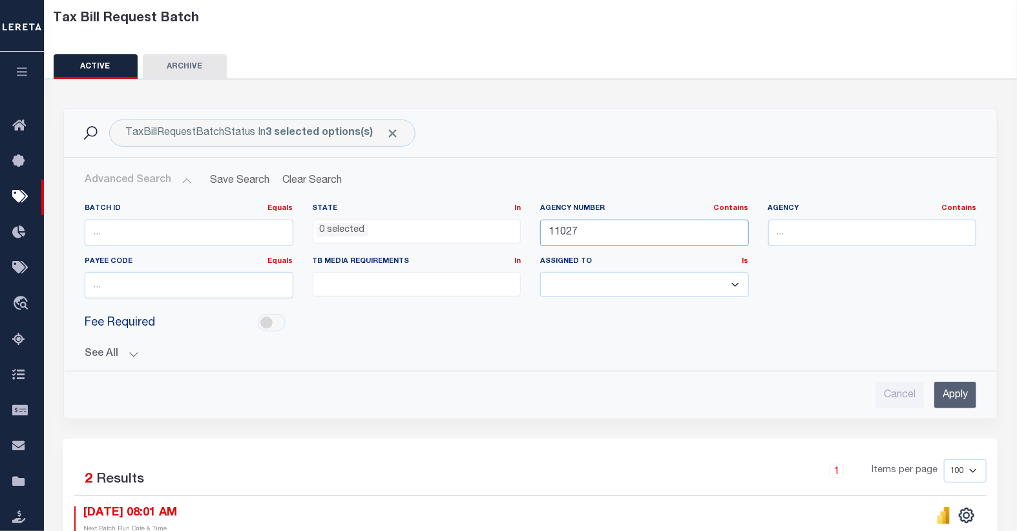
click at [594, 236] on input "11027" at bounding box center [644, 233] width 209 height 26
type input "11028"
click at [964, 397] on input "Apply" at bounding box center [955, 395] width 42 height 26
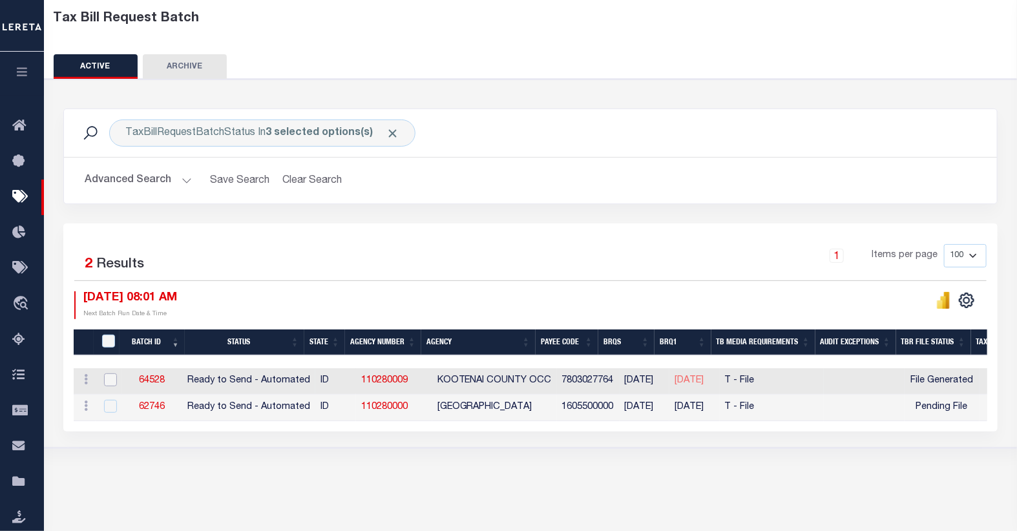
click at [112, 385] on input "checkbox" at bounding box center [110, 379] width 13 height 13
checkbox input "true"
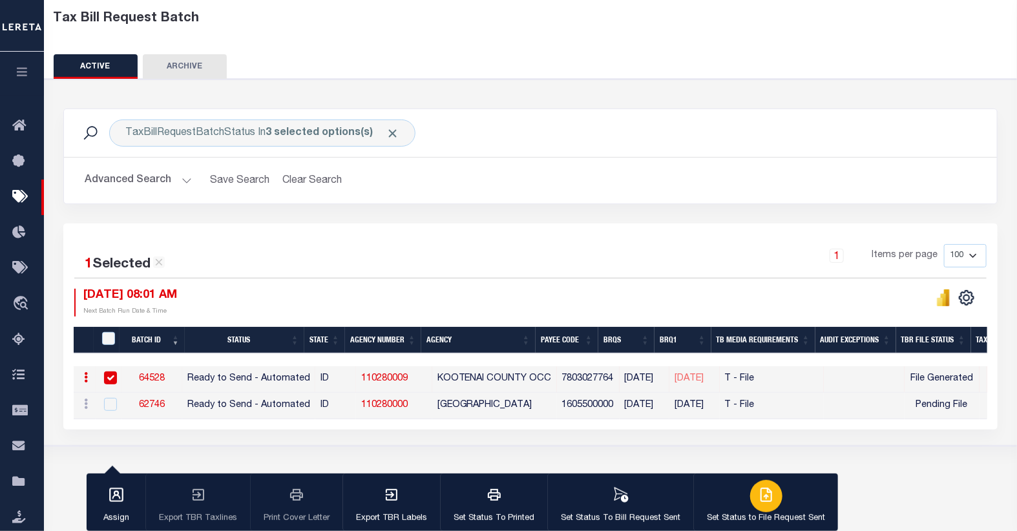
click at [758, 493] on icon "button" at bounding box center [766, 495] width 16 height 16
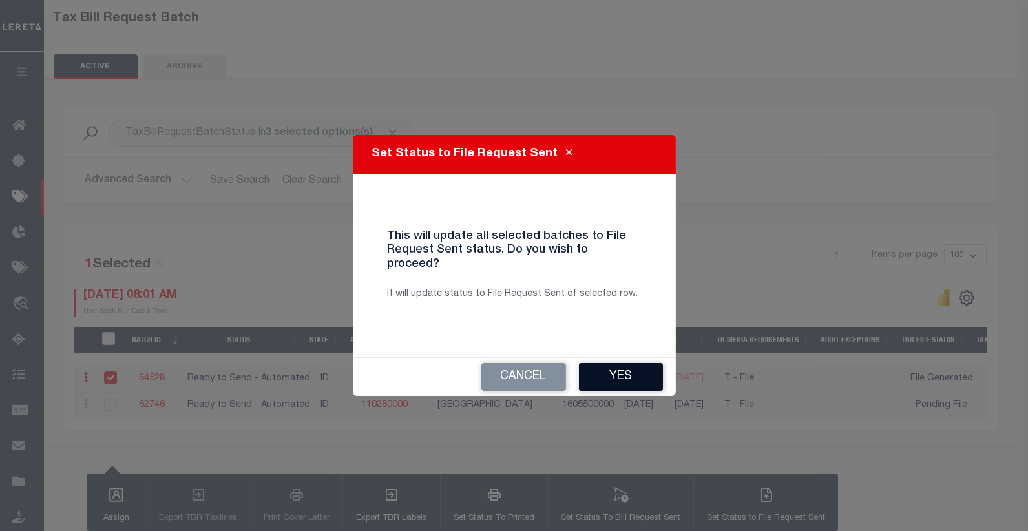
click at [608, 364] on button "Yes" at bounding box center [621, 377] width 84 height 28
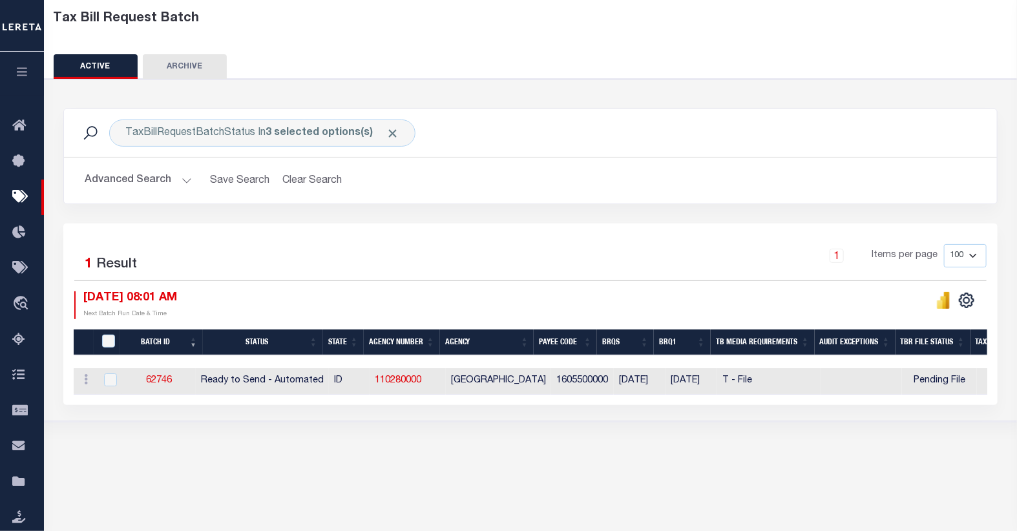
click at [165, 185] on button "Advanced Search" at bounding box center [138, 180] width 107 height 25
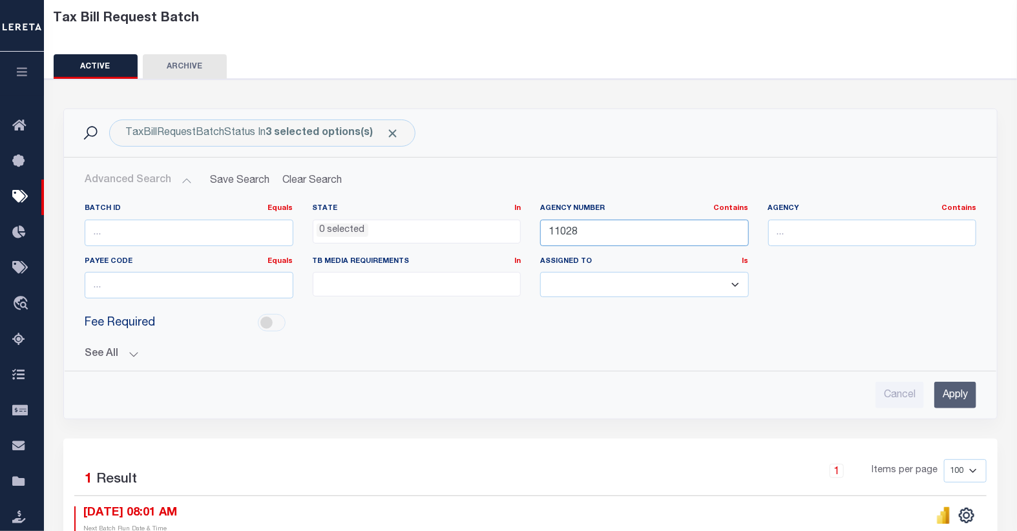
click at [633, 237] on input "11028" at bounding box center [644, 233] width 209 height 26
click at [959, 391] on input "Apply" at bounding box center [955, 395] width 42 height 26
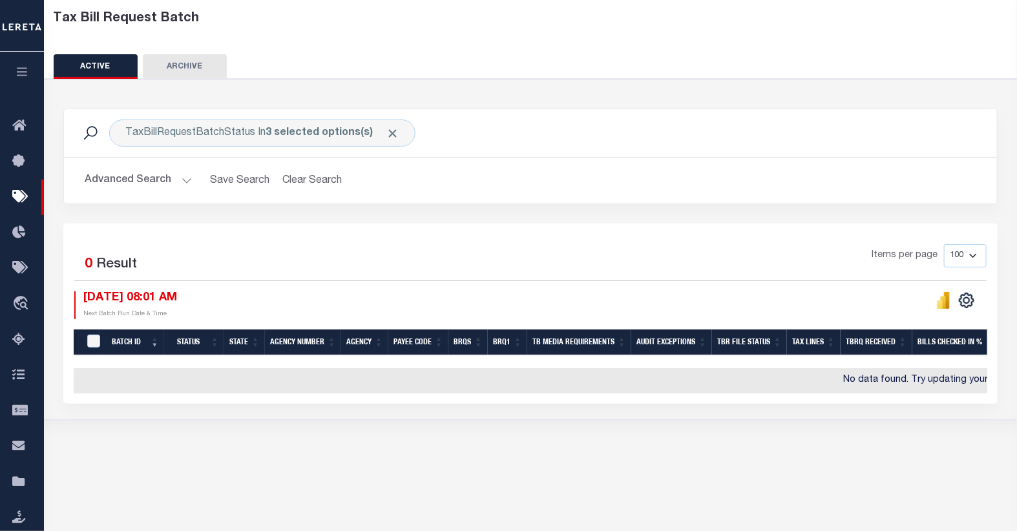
click at [169, 185] on button "Advanced Search" at bounding box center [138, 180] width 107 height 25
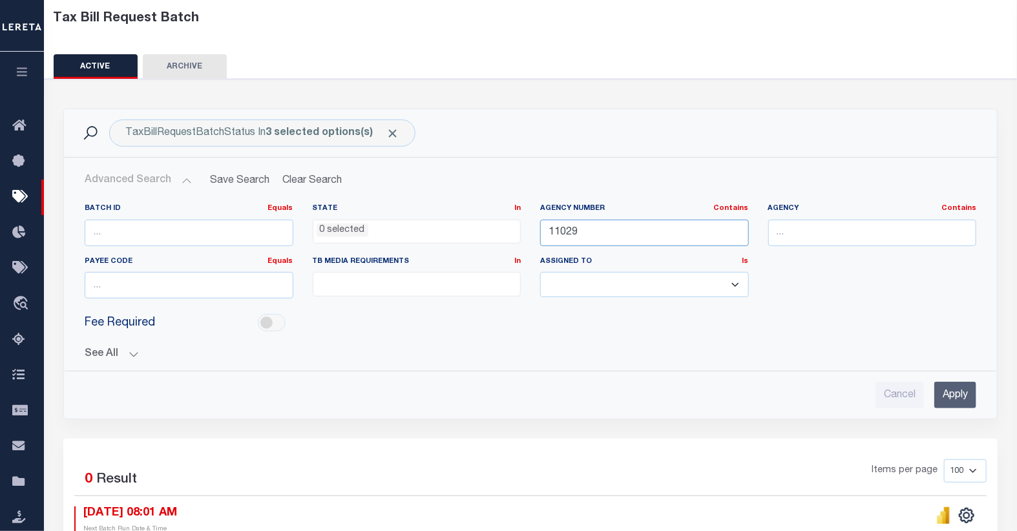
click at [583, 236] on input "11029" at bounding box center [644, 233] width 209 height 26
click at [957, 401] on input "Apply" at bounding box center [955, 395] width 42 height 26
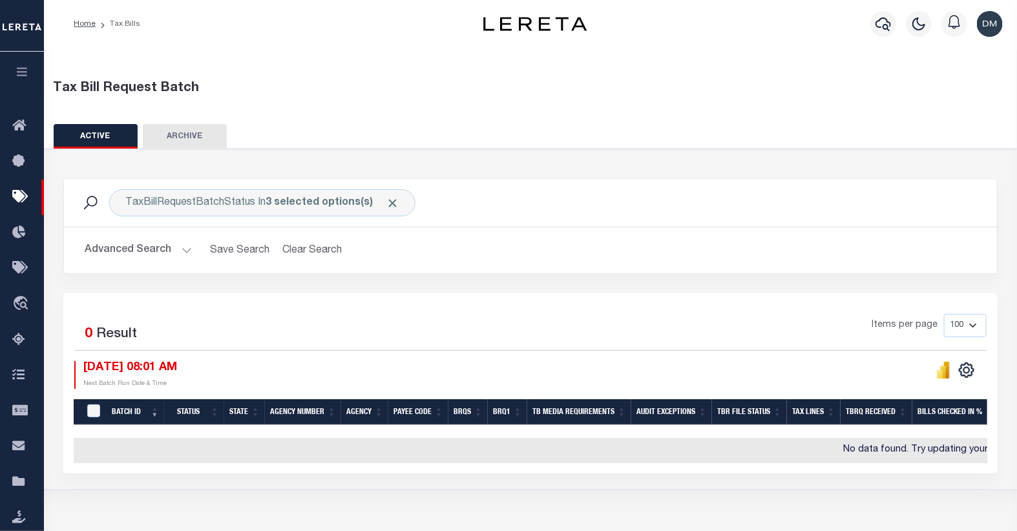
scroll to position [0, 0]
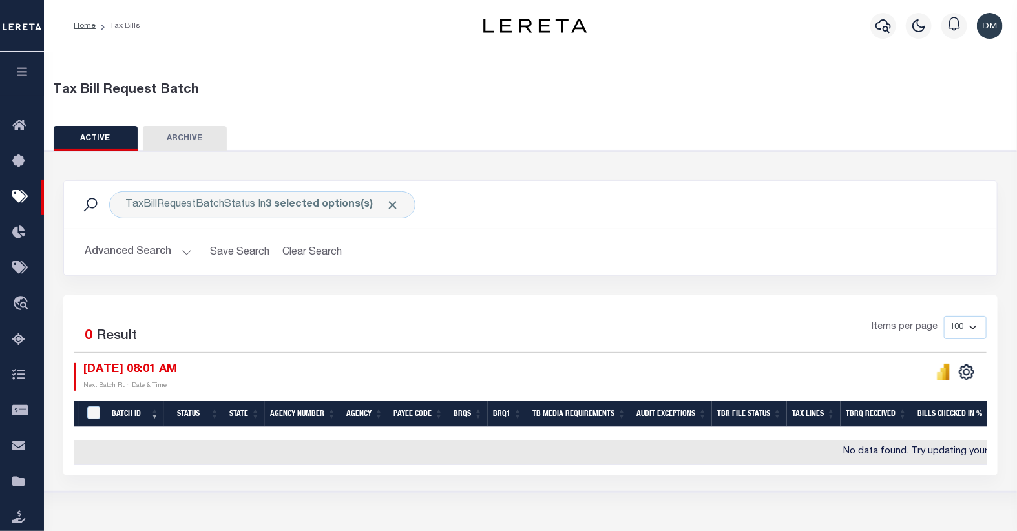
click at [140, 248] on button "Advanced Search" at bounding box center [138, 252] width 107 height 25
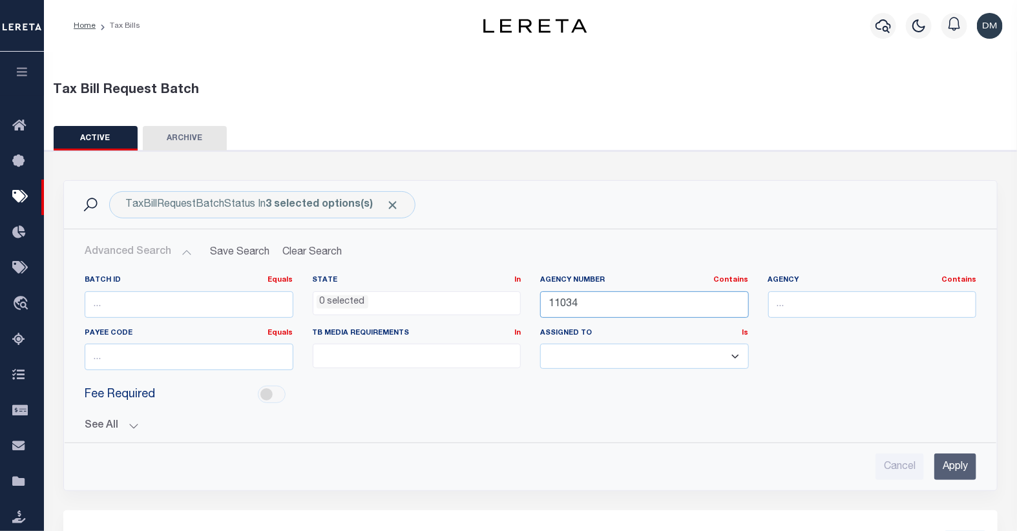
click at [607, 301] on input "11034" at bounding box center [644, 304] width 209 height 26
click at [957, 466] on input "Apply" at bounding box center [955, 466] width 42 height 26
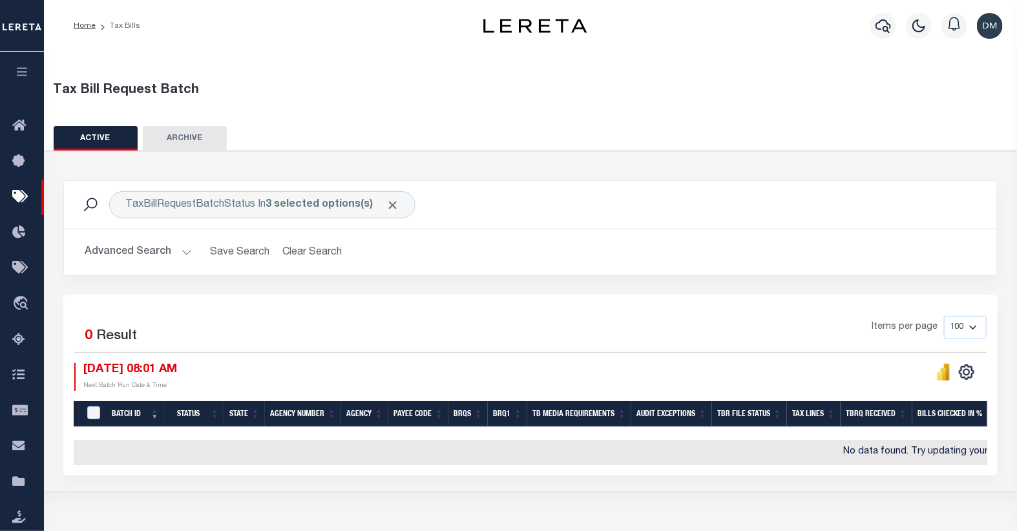
click at [151, 251] on button "Advanced Search" at bounding box center [138, 252] width 107 height 25
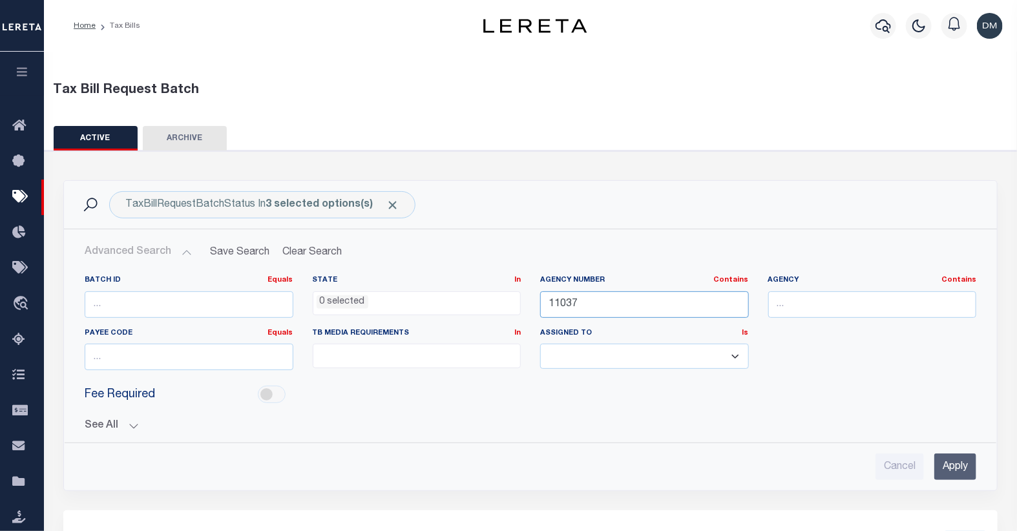
click at [632, 304] on input "11037" at bounding box center [644, 304] width 209 height 26
type input "11038"
click at [954, 473] on input "Apply" at bounding box center [955, 466] width 42 height 26
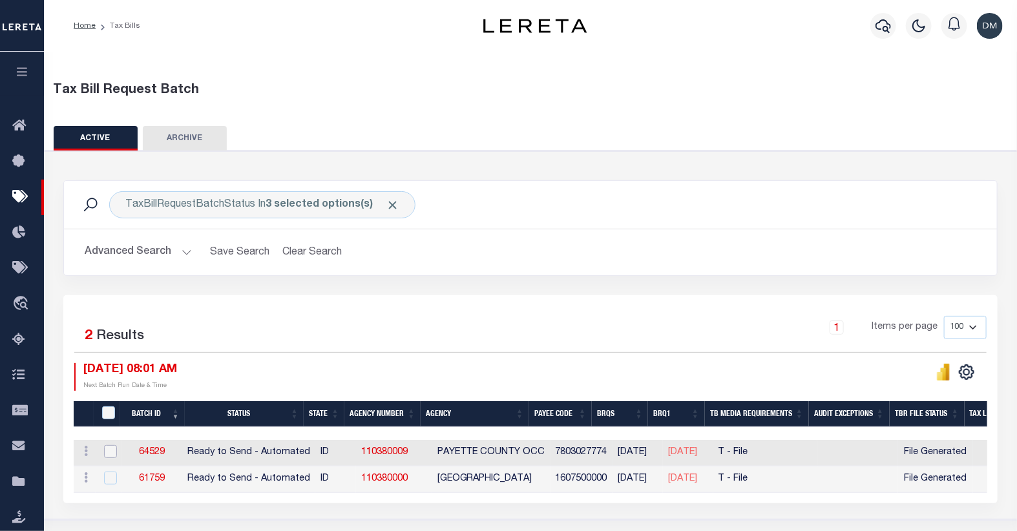
click at [110, 455] on input "checkbox" at bounding box center [110, 451] width 13 height 13
checkbox input "true"
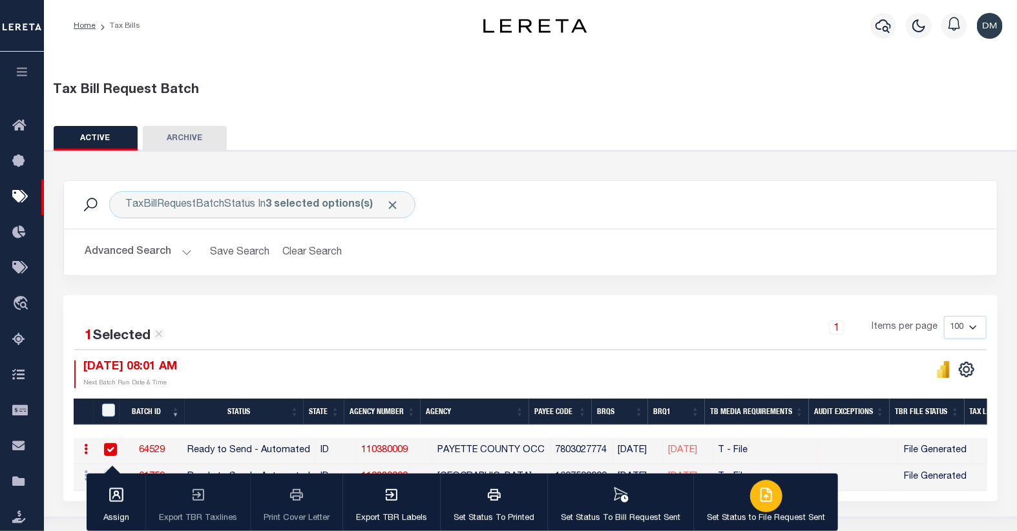
click at [764, 499] on icon "button" at bounding box center [767, 493] width 7 height 10
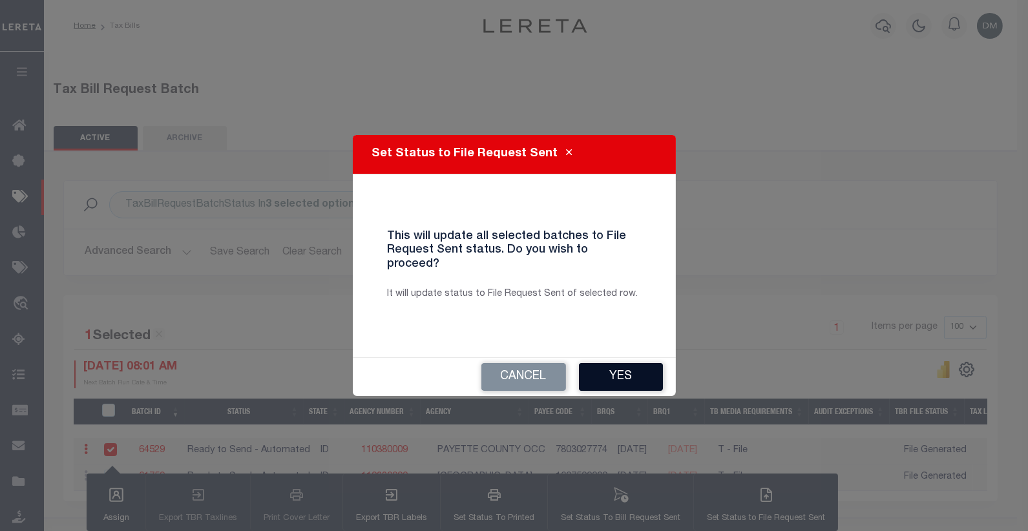
click at [630, 373] on button "Yes" at bounding box center [621, 377] width 84 height 28
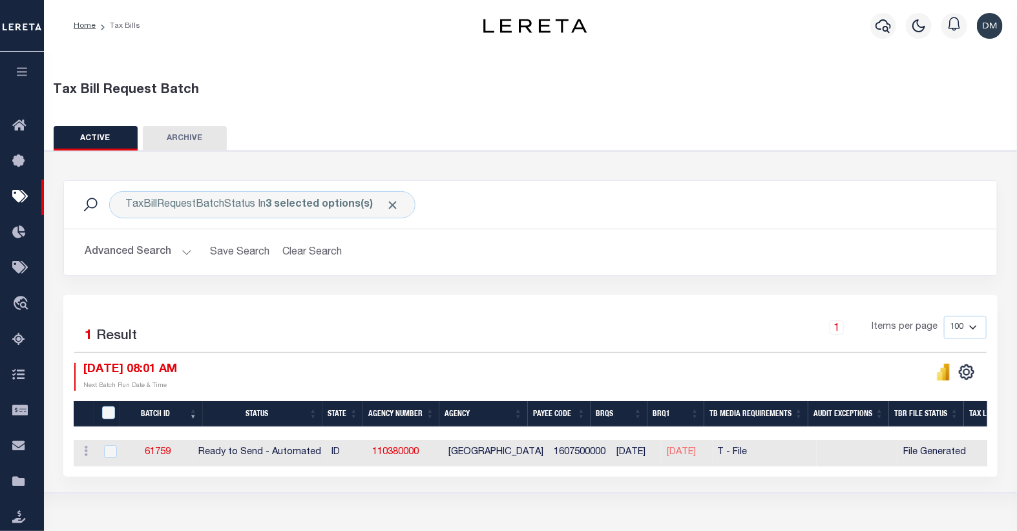
click at [159, 253] on button "Advanced Search" at bounding box center [138, 252] width 107 height 25
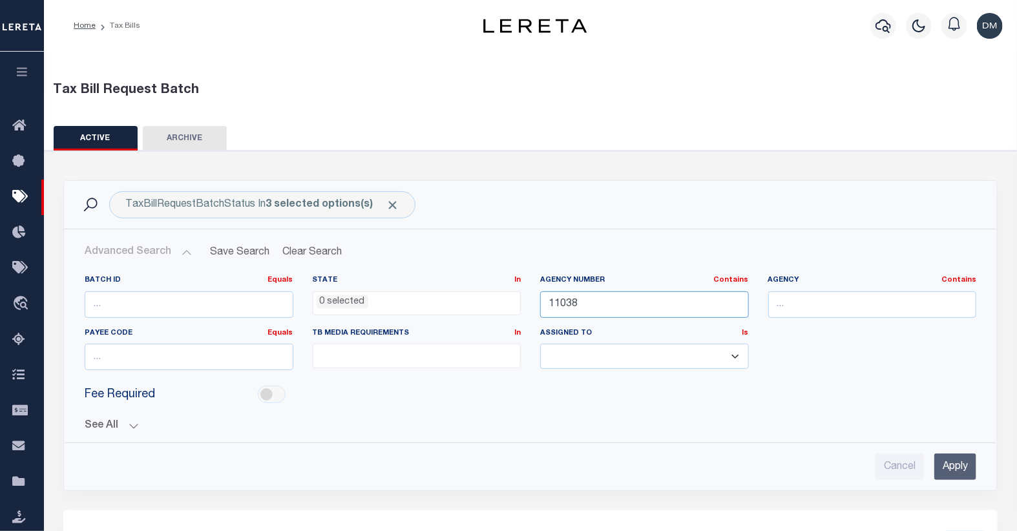
click at [590, 302] on input "11038" at bounding box center [644, 304] width 209 height 26
type input "11027"
click at [957, 469] on input "Apply" at bounding box center [955, 466] width 42 height 26
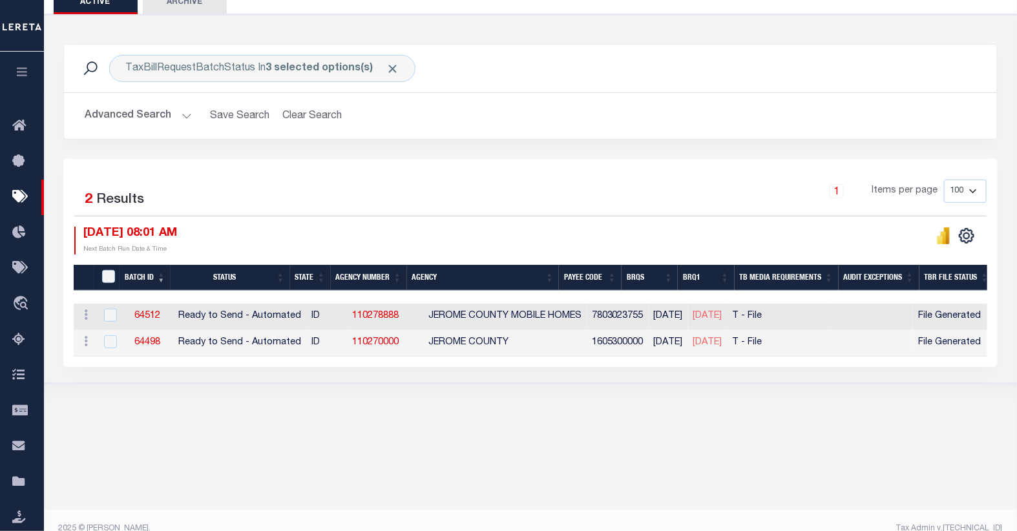
scroll to position [143, 0]
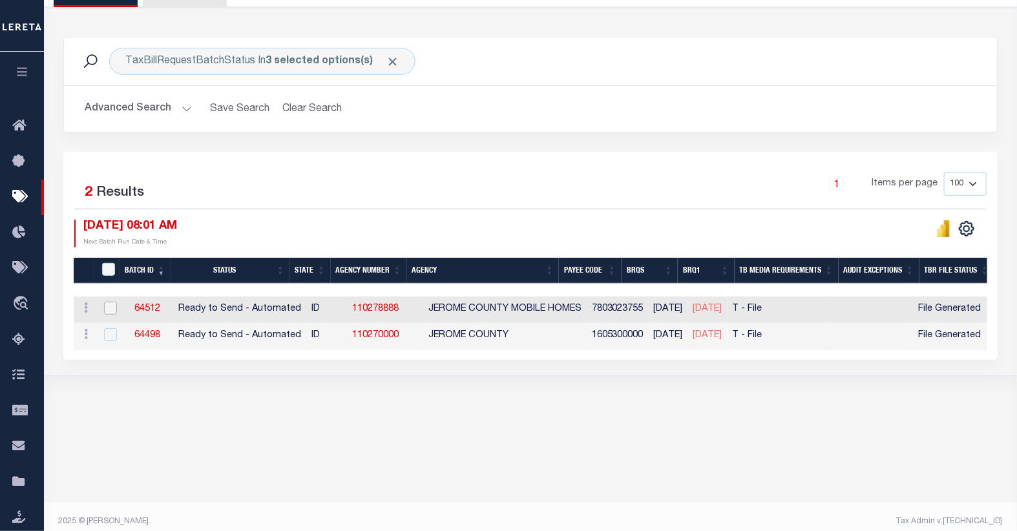
drag, startPoint x: 105, startPoint y: 307, endPoint x: 107, endPoint y: 318, distance: 10.4
click at [105, 307] on input "checkbox" at bounding box center [110, 308] width 13 height 13
checkbox input "true"
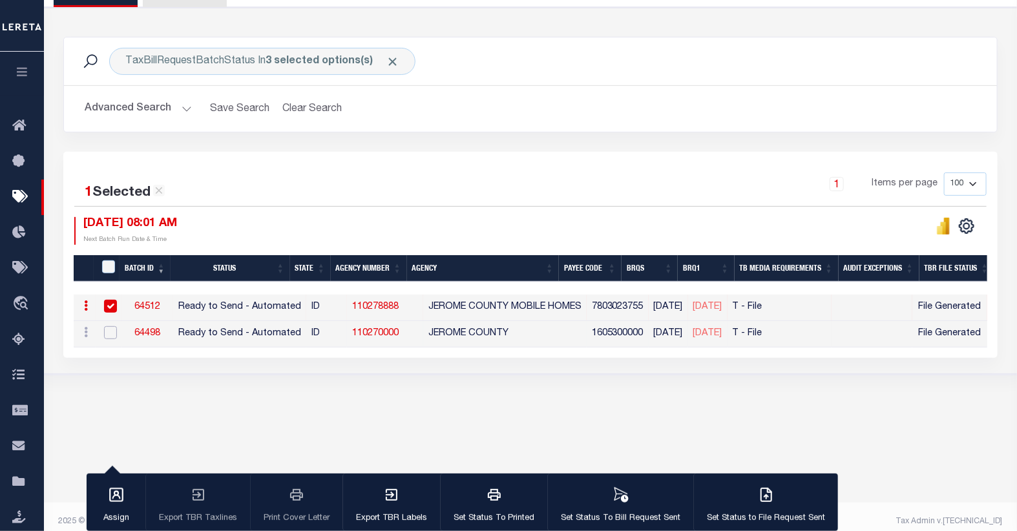
click at [105, 331] on input "checkbox" at bounding box center [110, 332] width 13 height 13
checkbox input "true"
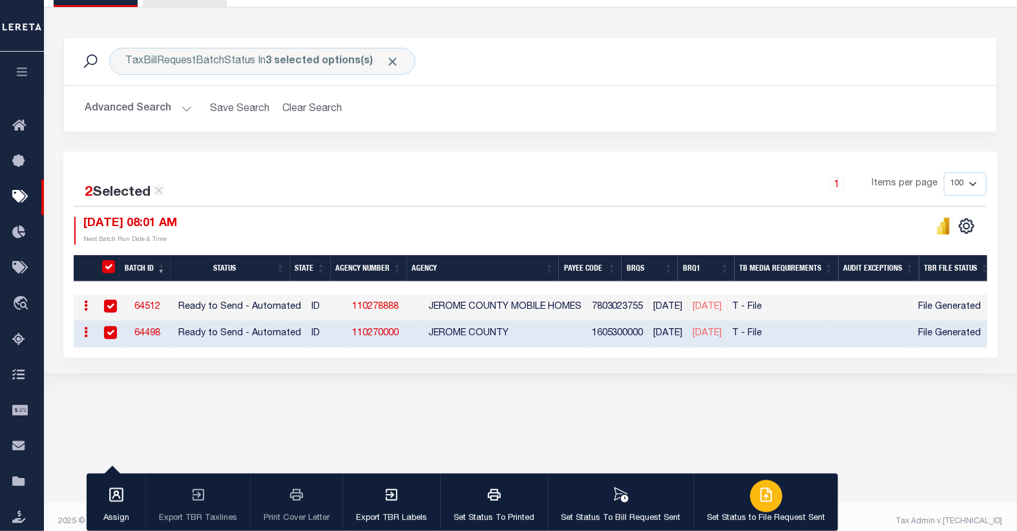
click at [764, 494] on icon "button" at bounding box center [767, 493] width 7 height 10
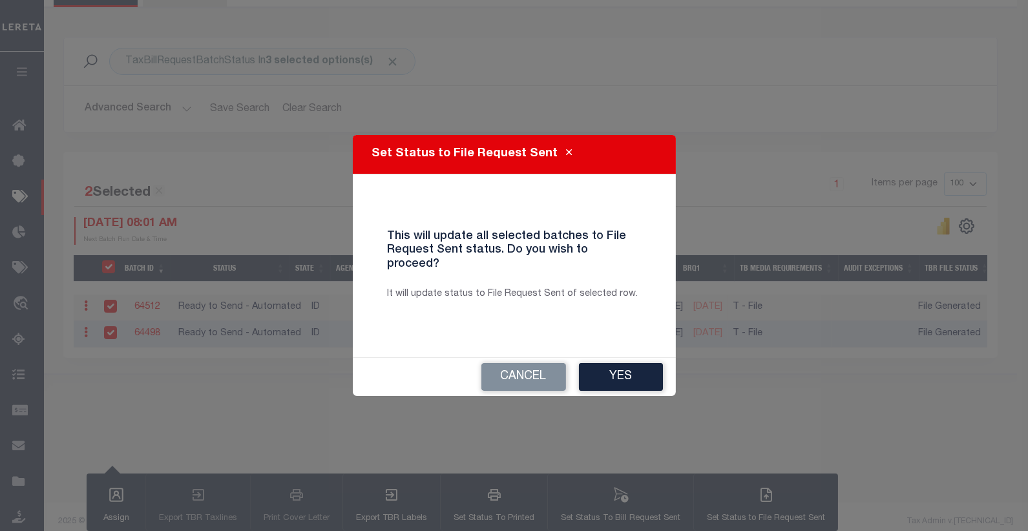
click at [635, 373] on button "Yes" at bounding box center [621, 377] width 84 height 28
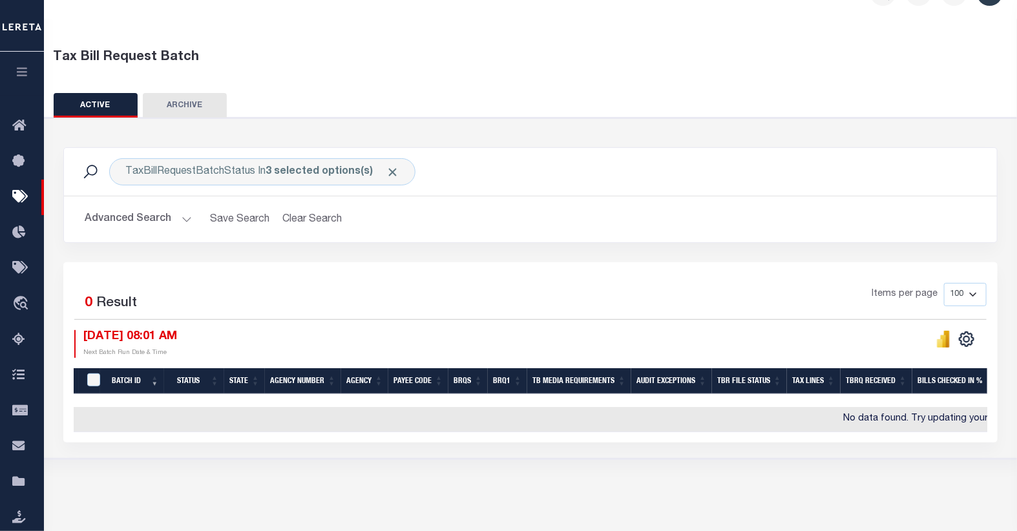
scroll to position [0, 0]
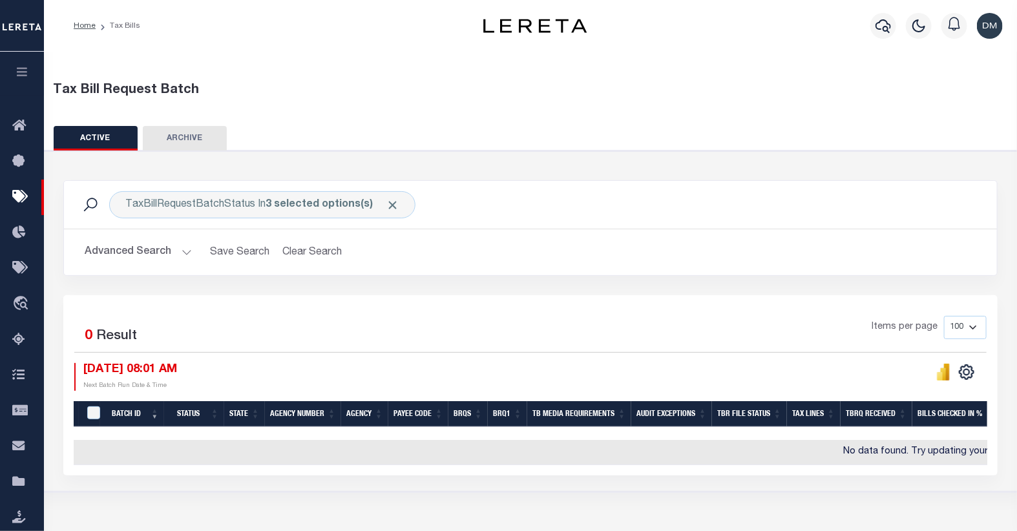
click at [161, 250] on button "Advanced Search" at bounding box center [138, 252] width 107 height 25
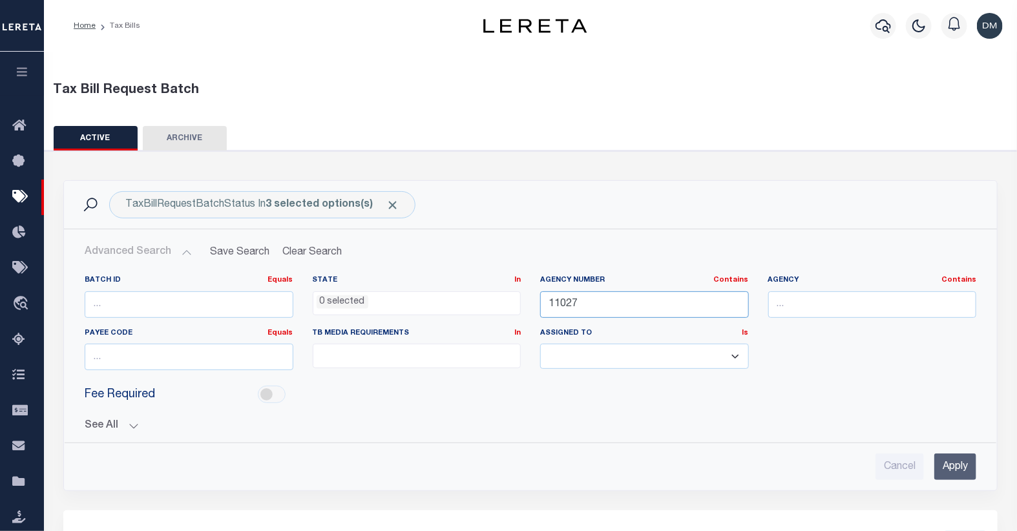
click at [597, 306] on input "11027" at bounding box center [644, 304] width 209 height 26
click at [956, 463] on input "Apply" at bounding box center [955, 466] width 42 height 26
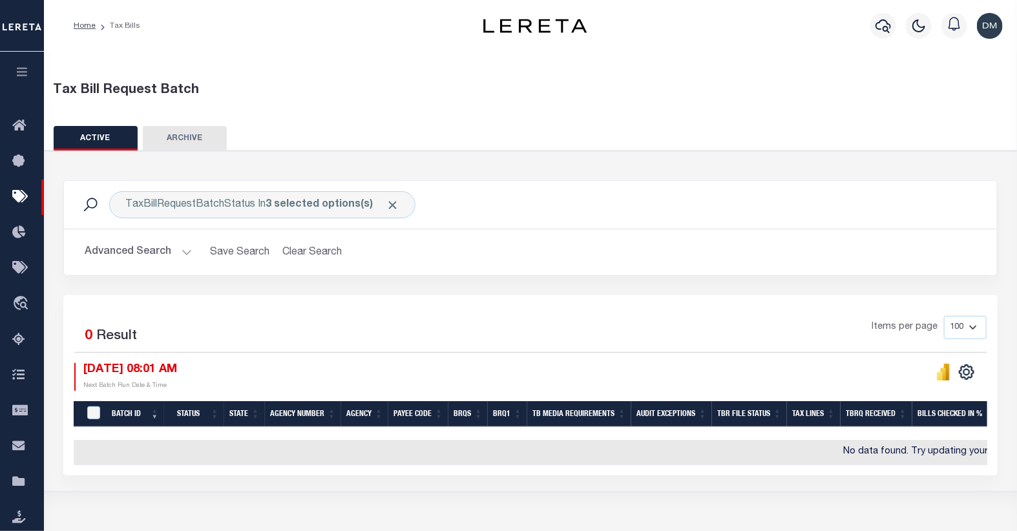
click at [151, 246] on button "Advanced Search" at bounding box center [138, 252] width 107 height 25
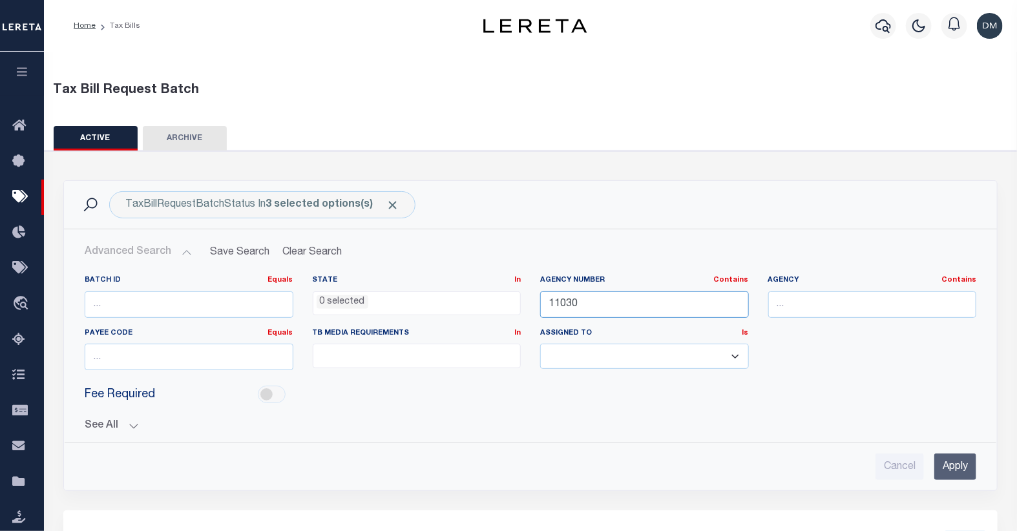
click at [593, 307] on input "11030" at bounding box center [644, 304] width 209 height 26
type input "11031"
click at [962, 464] on input "Apply" at bounding box center [955, 466] width 42 height 26
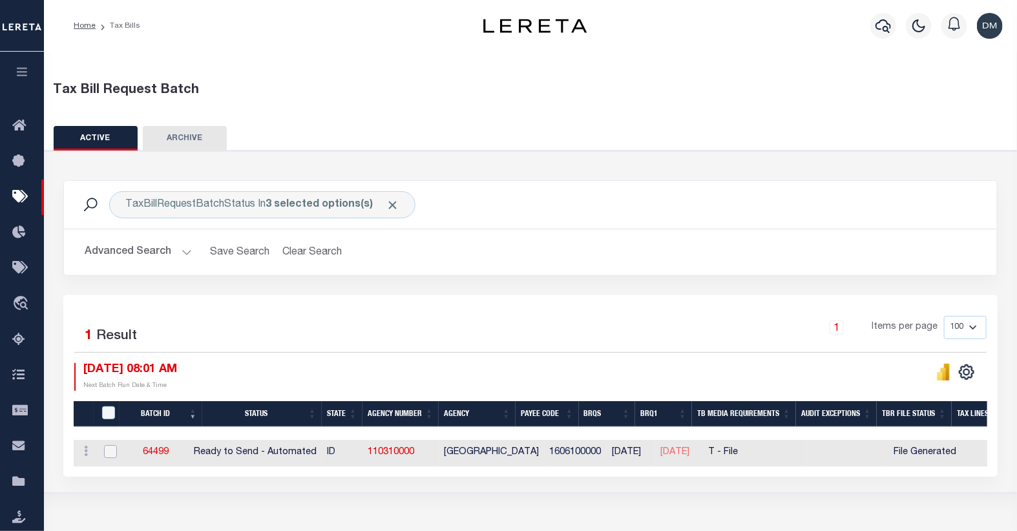
click at [111, 453] on input "checkbox" at bounding box center [110, 451] width 13 height 13
checkbox input "true"
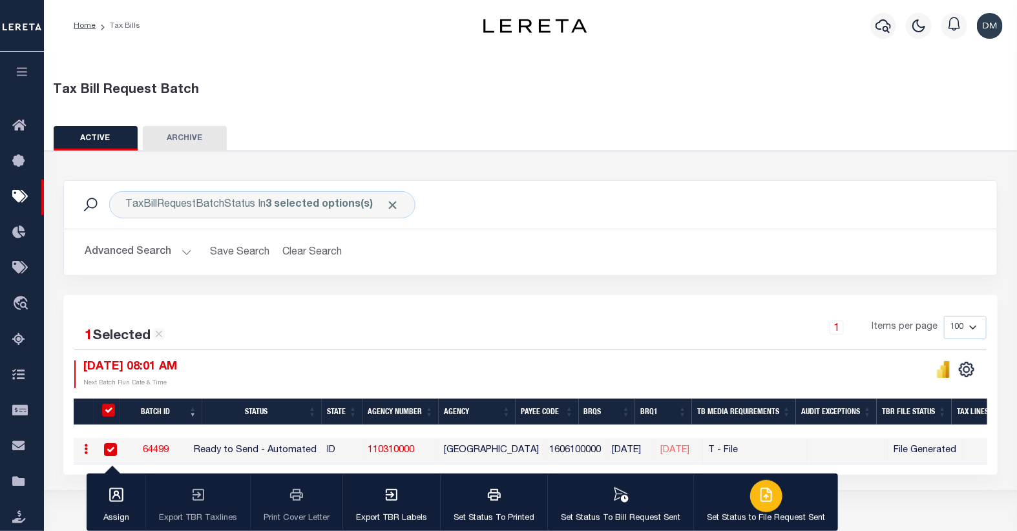
click at [752, 497] on div "button" at bounding box center [766, 496] width 32 height 32
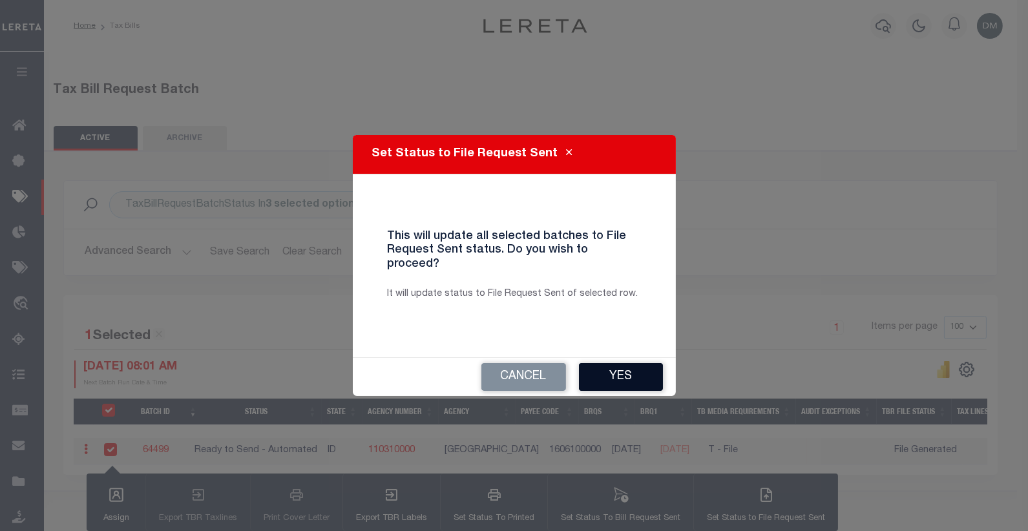
click at [616, 369] on button "Yes" at bounding box center [621, 377] width 84 height 28
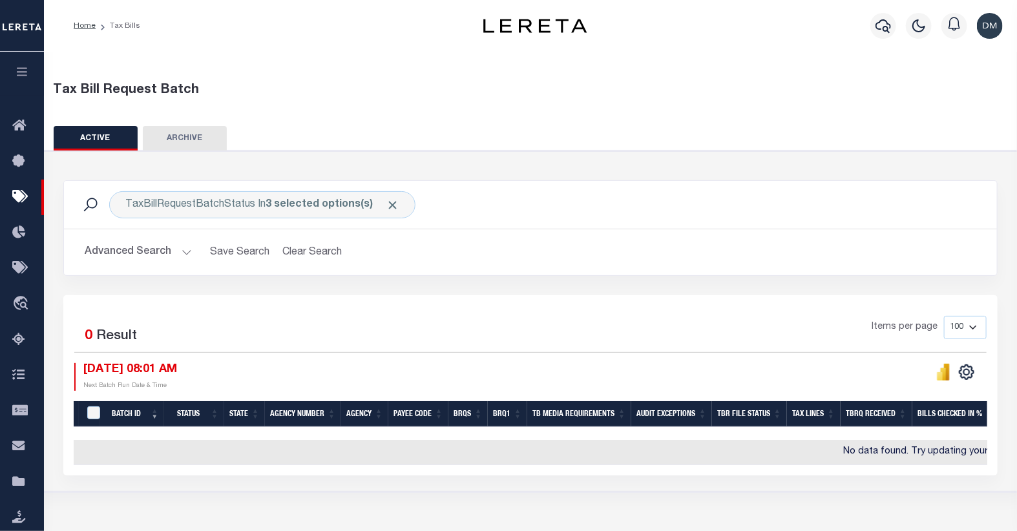
click at [117, 249] on button "Advanced Search" at bounding box center [138, 252] width 107 height 25
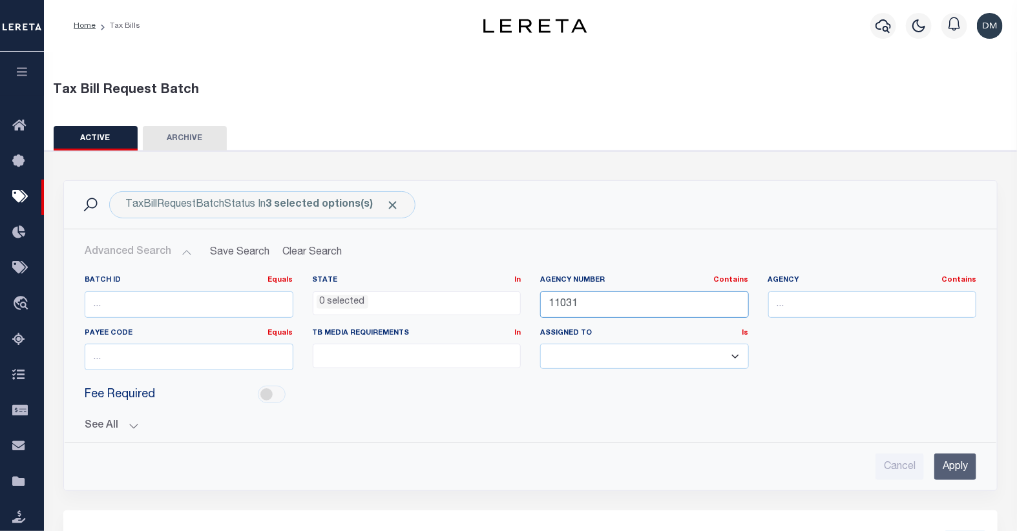
click at [634, 306] on input "11031" at bounding box center [644, 304] width 209 height 26
click at [952, 470] on input "Apply" at bounding box center [955, 466] width 42 height 26
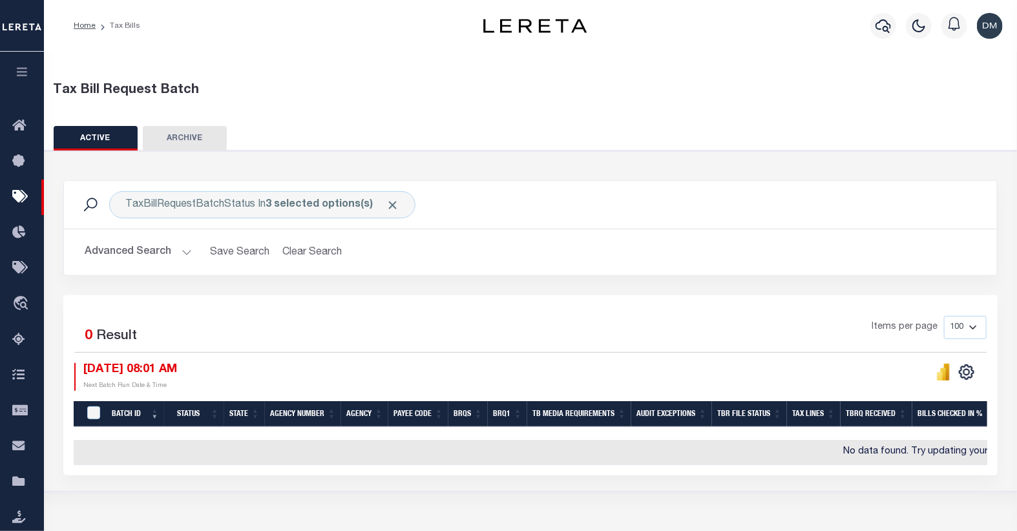
click at [158, 245] on button "Advanced Search" at bounding box center [138, 252] width 107 height 25
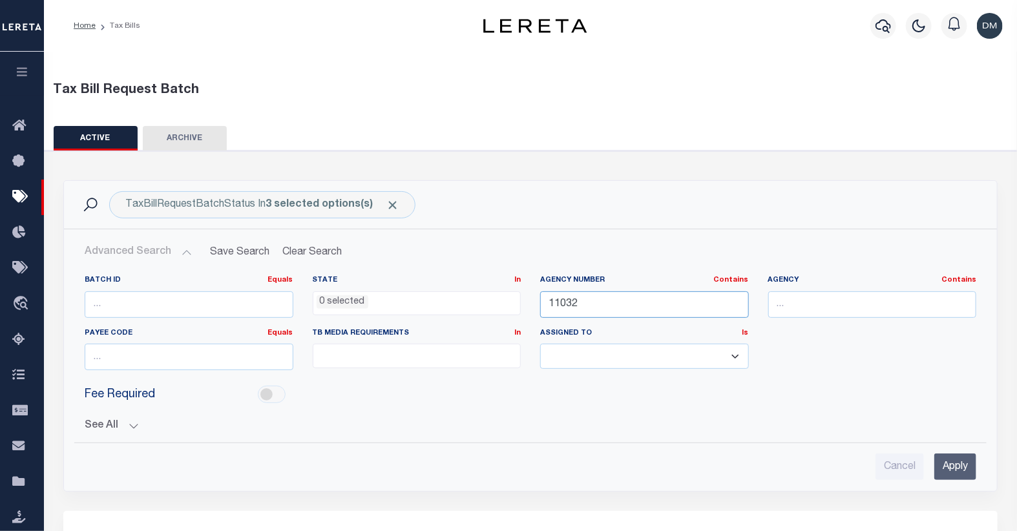
click at [645, 311] on input "11032" at bounding box center [644, 304] width 209 height 26
type input "11034"
click at [955, 467] on input "Apply" at bounding box center [955, 466] width 42 height 26
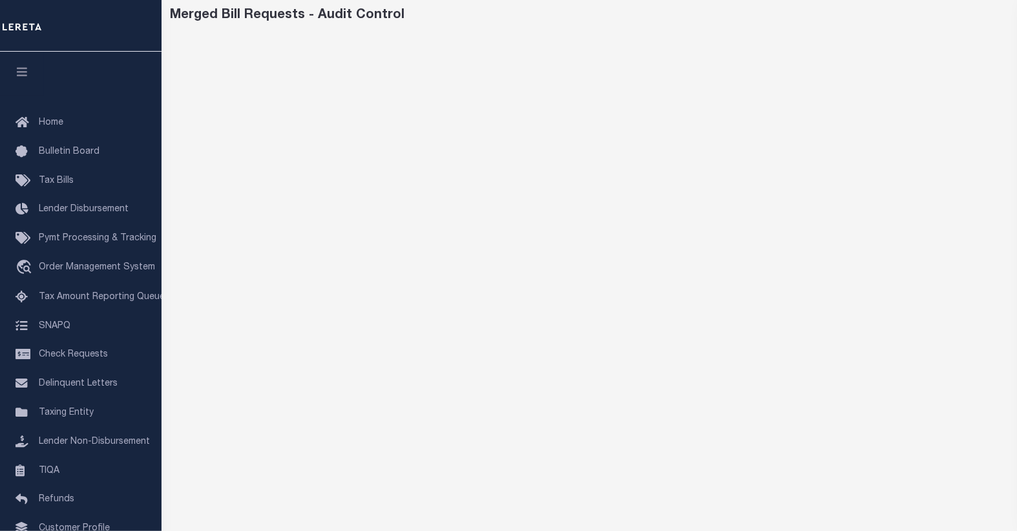
scroll to position [65, 0]
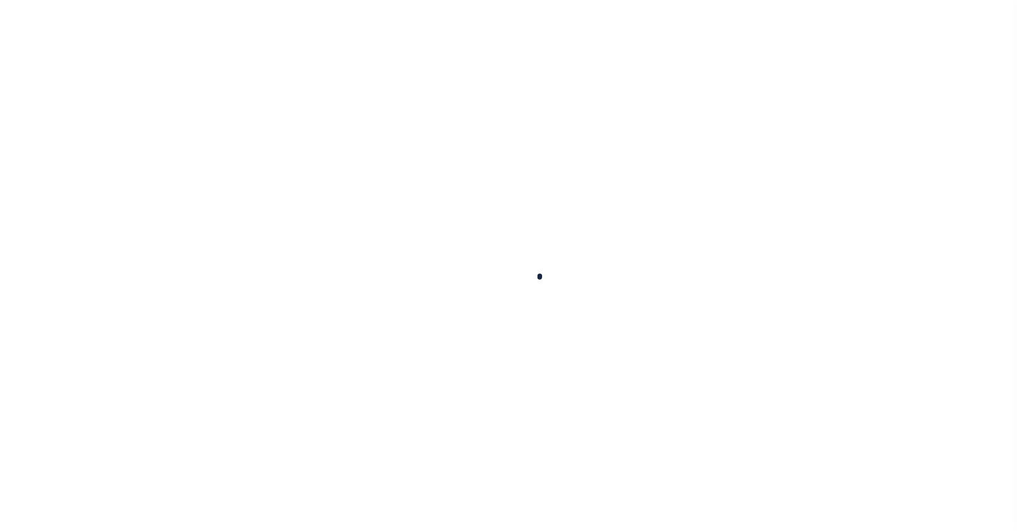
select select
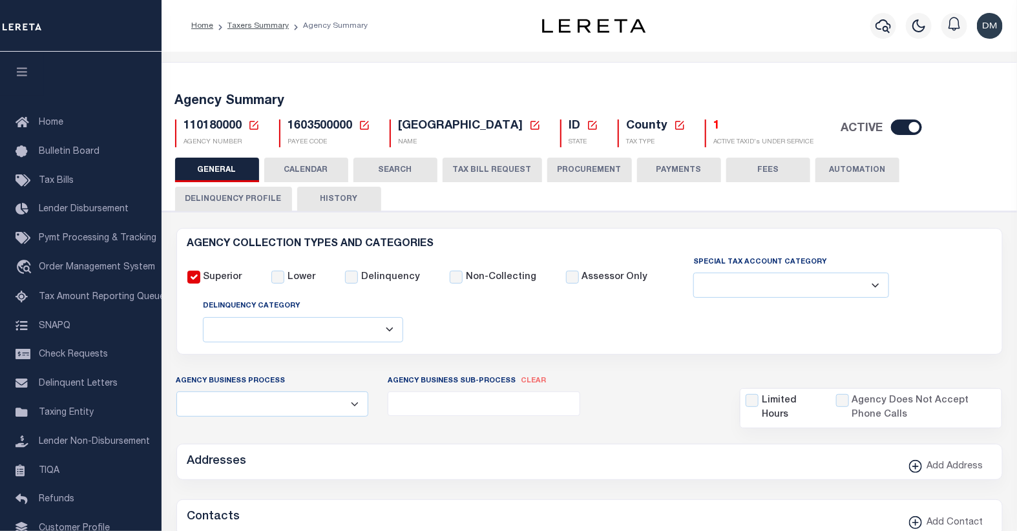
checkbox input "false"
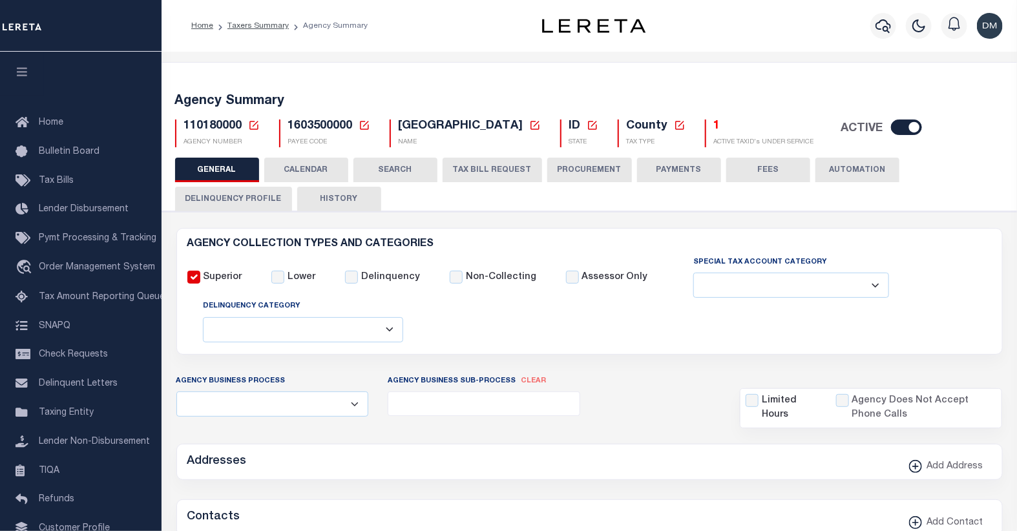
type input "1603500000"
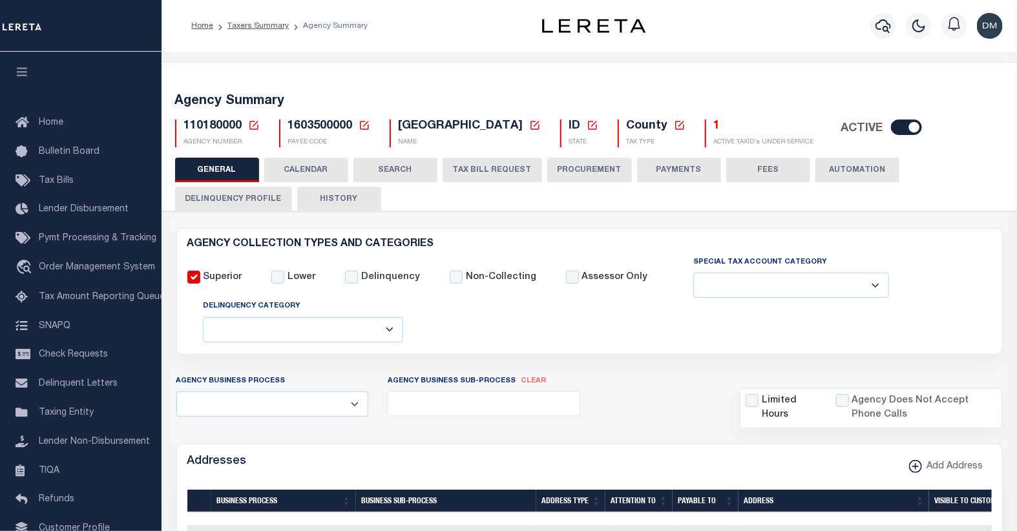
click at [253, 124] on icon at bounding box center [254, 126] width 12 height 12
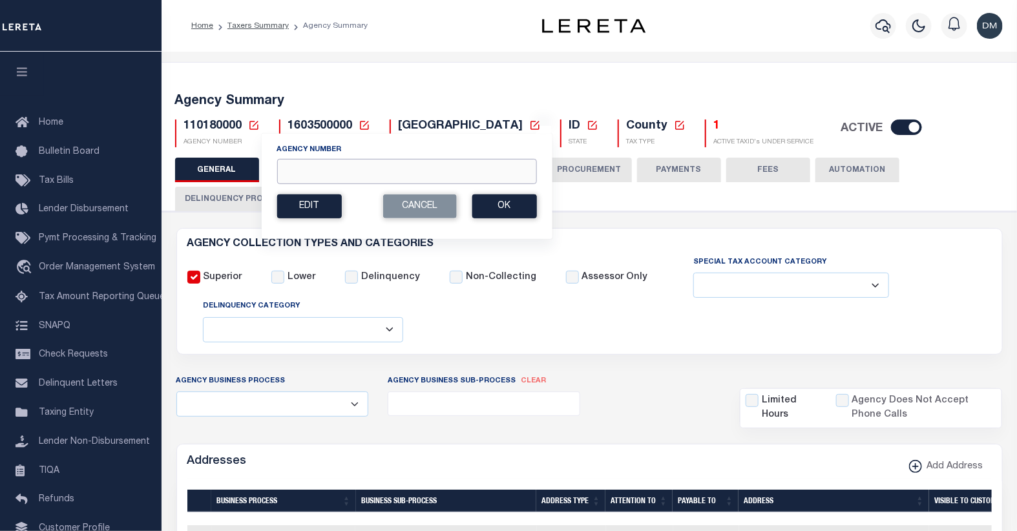
click at [311, 170] on input "Agency Number" at bounding box center [406, 171] width 260 height 25
type input "110260000"
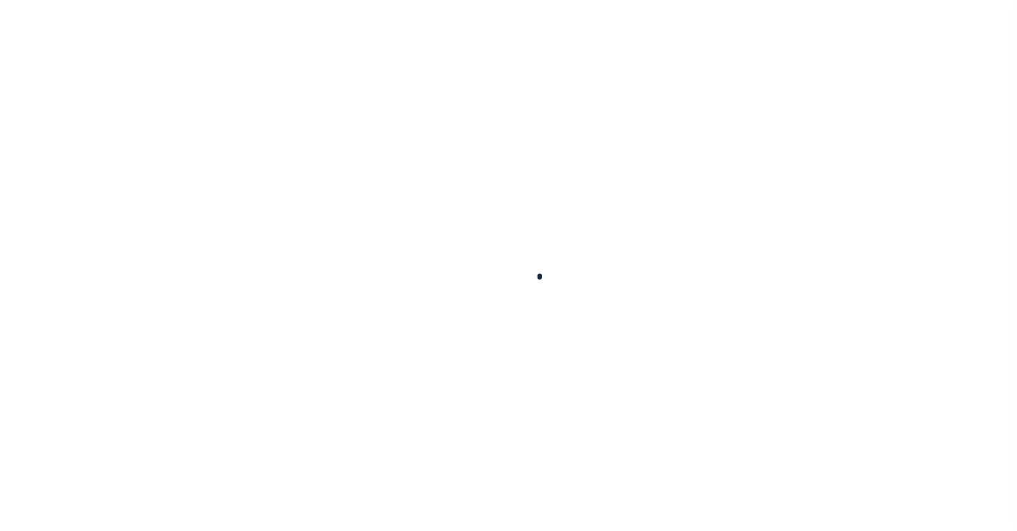
select select
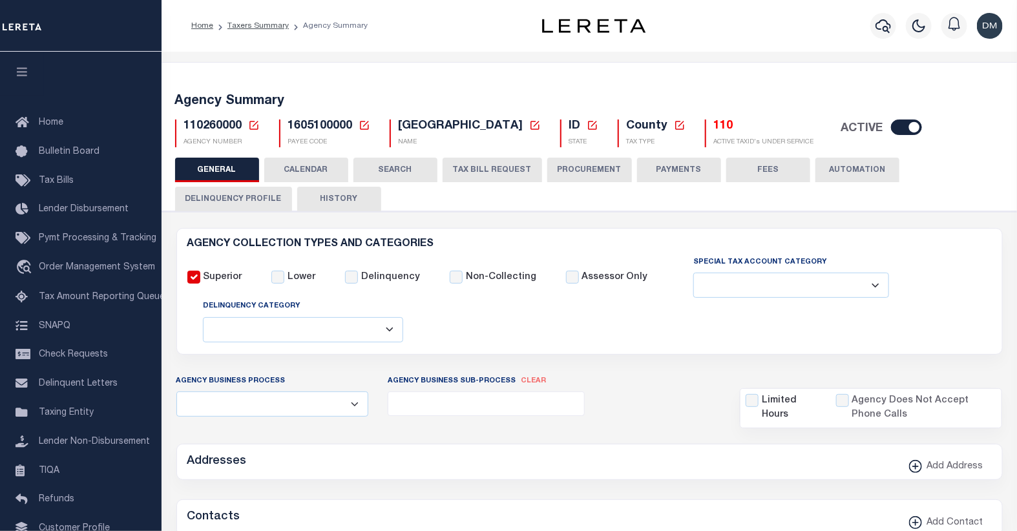
checkbox input "false"
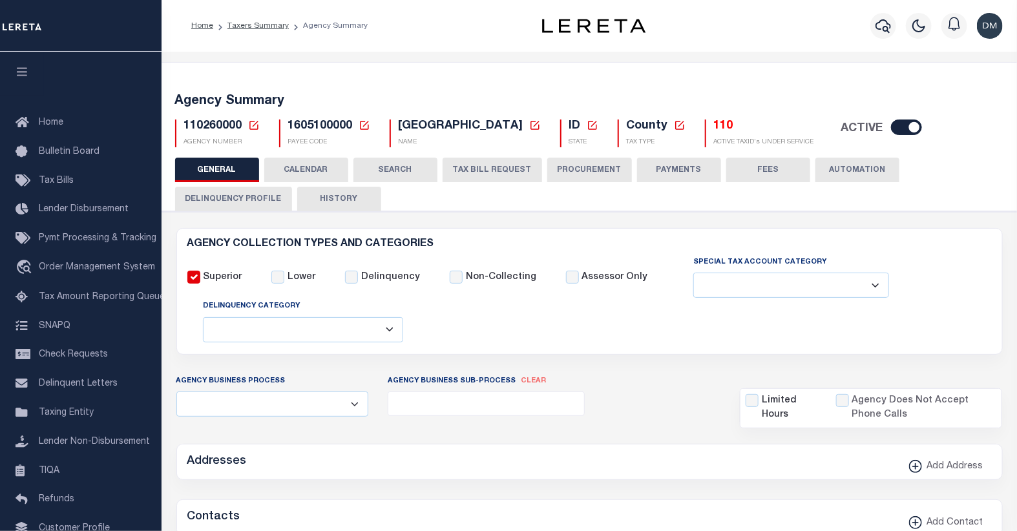
type input "1605100000"
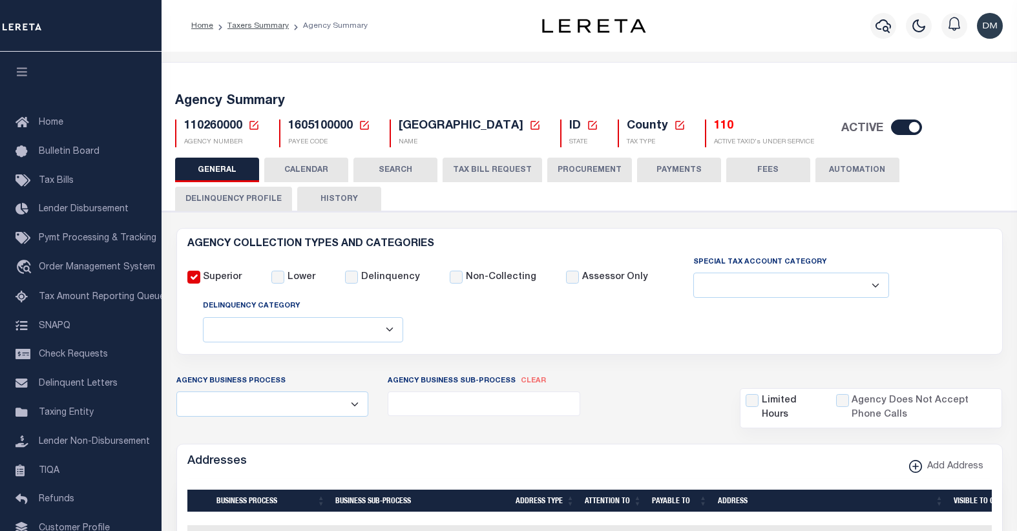
select select
